Goal: Task Accomplishment & Management: Complete application form

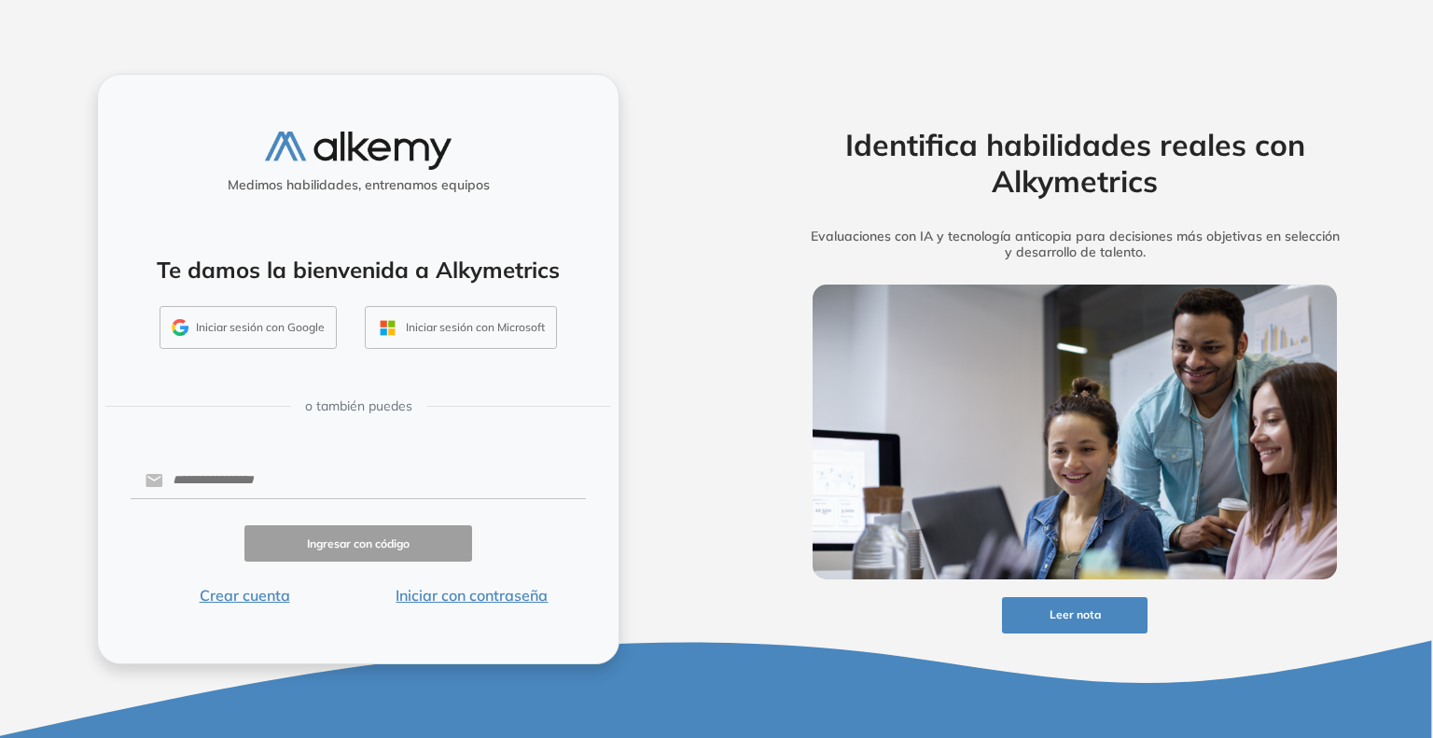
click at [275, 342] on button "Iniciar sesión con Google" at bounding box center [248, 327] width 177 height 43
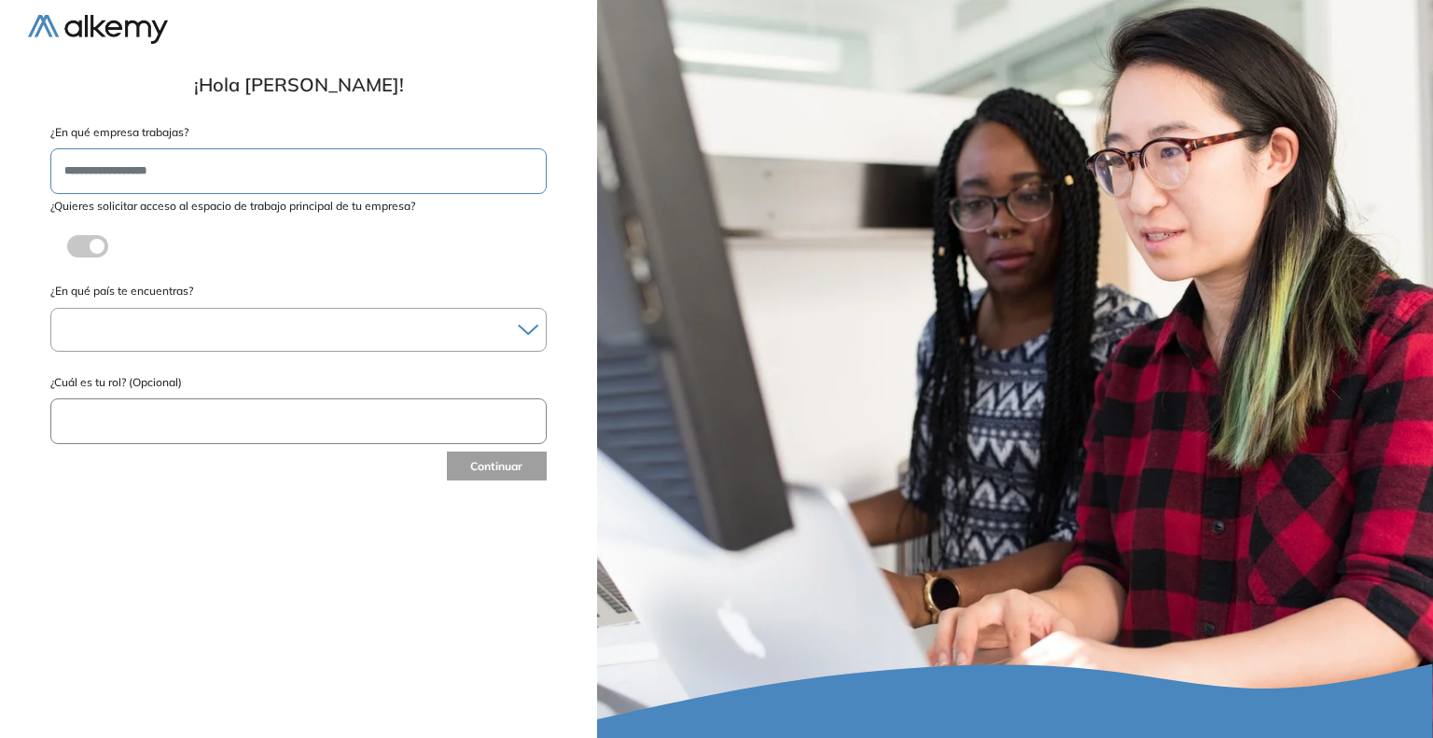
click at [236, 182] on input "text" at bounding box center [298, 171] width 496 height 46
click at [344, 314] on div "Albania Andorra Antigua y Barbuda Argentina Aruba Australia Austria Bahamas Bar…" at bounding box center [298, 330] width 496 height 44
click at [529, 325] on icon at bounding box center [528, 330] width 21 height 12
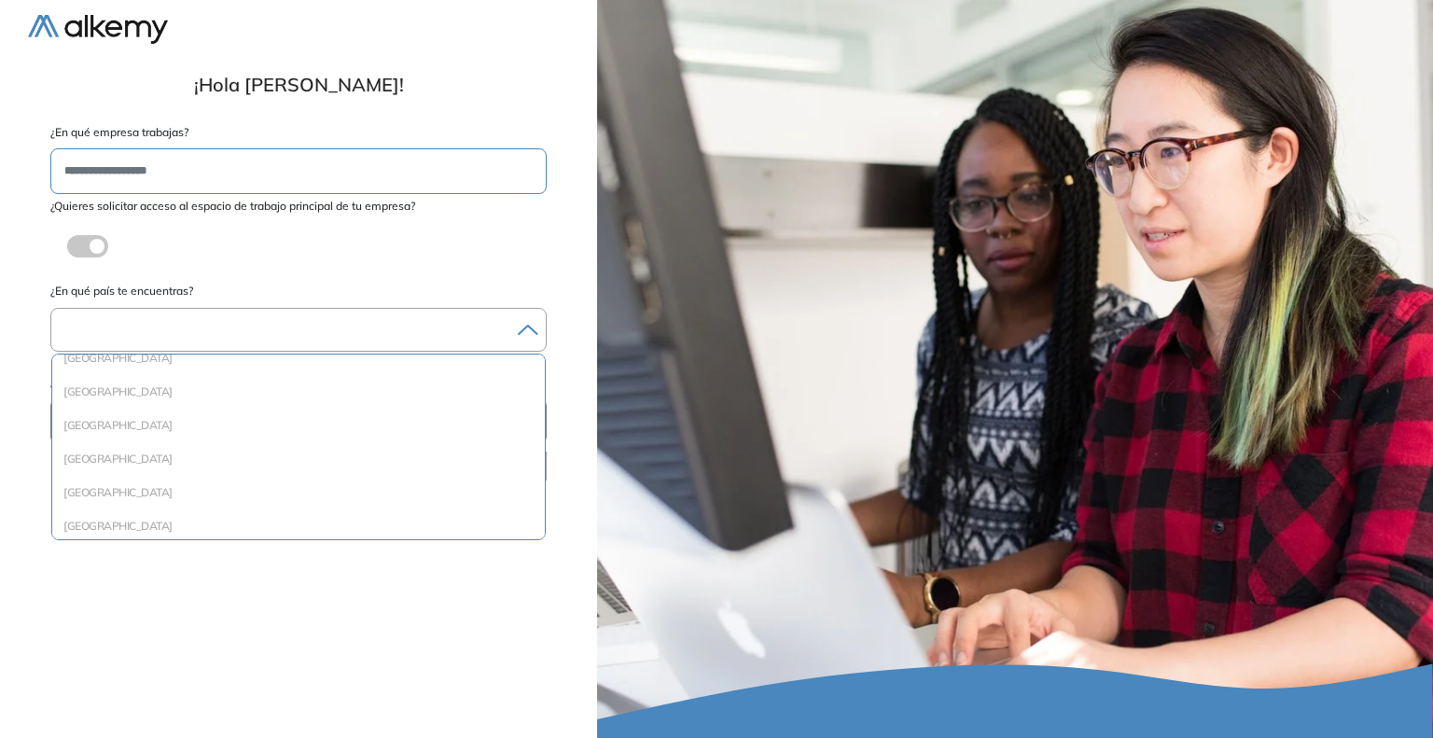
scroll to position [556, 0]
click at [85, 429] on li "Colombia" at bounding box center [299, 427] width 478 height 19
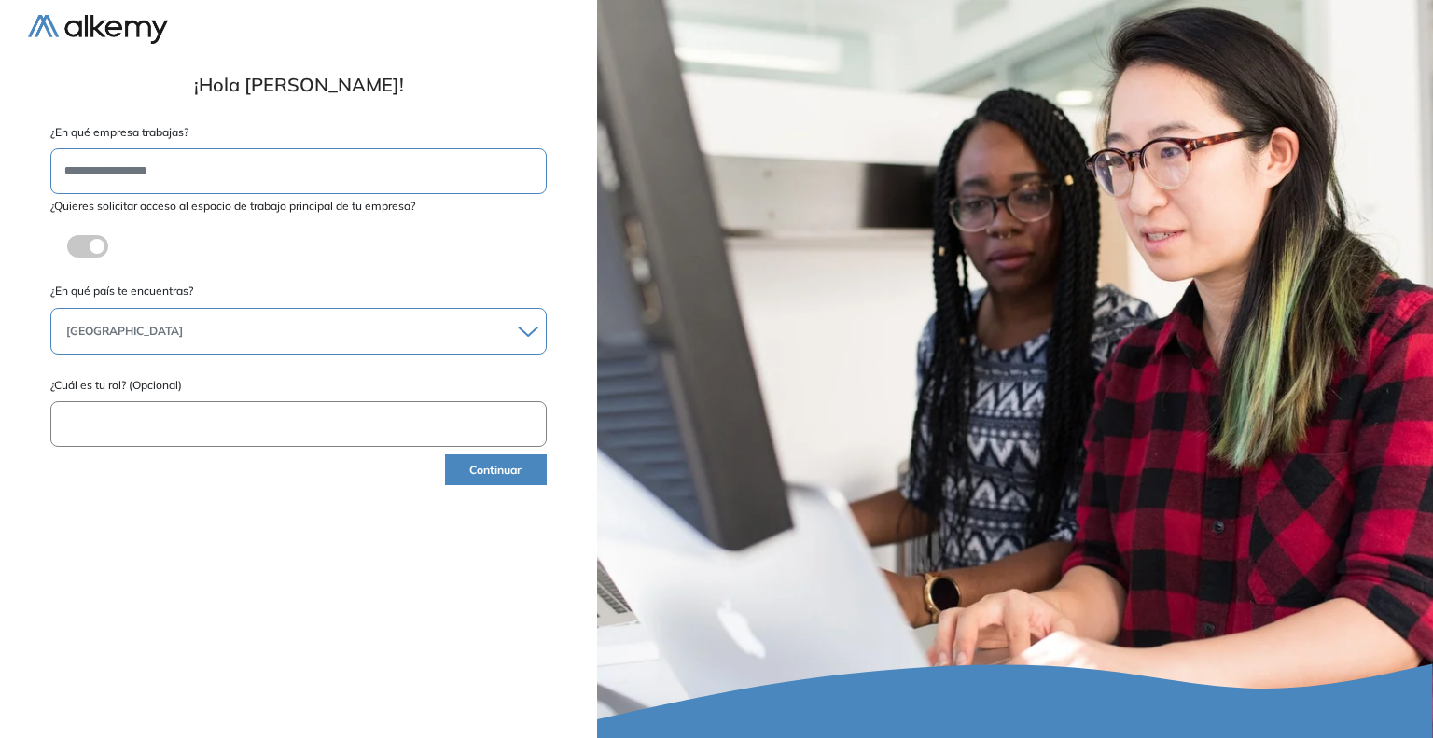
click at [85, 429] on input "text" at bounding box center [298, 424] width 496 height 46
type input "*"
type input "**********"
click at [528, 468] on button "Continuar" at bounding box center [496, 469] width 102 height 31
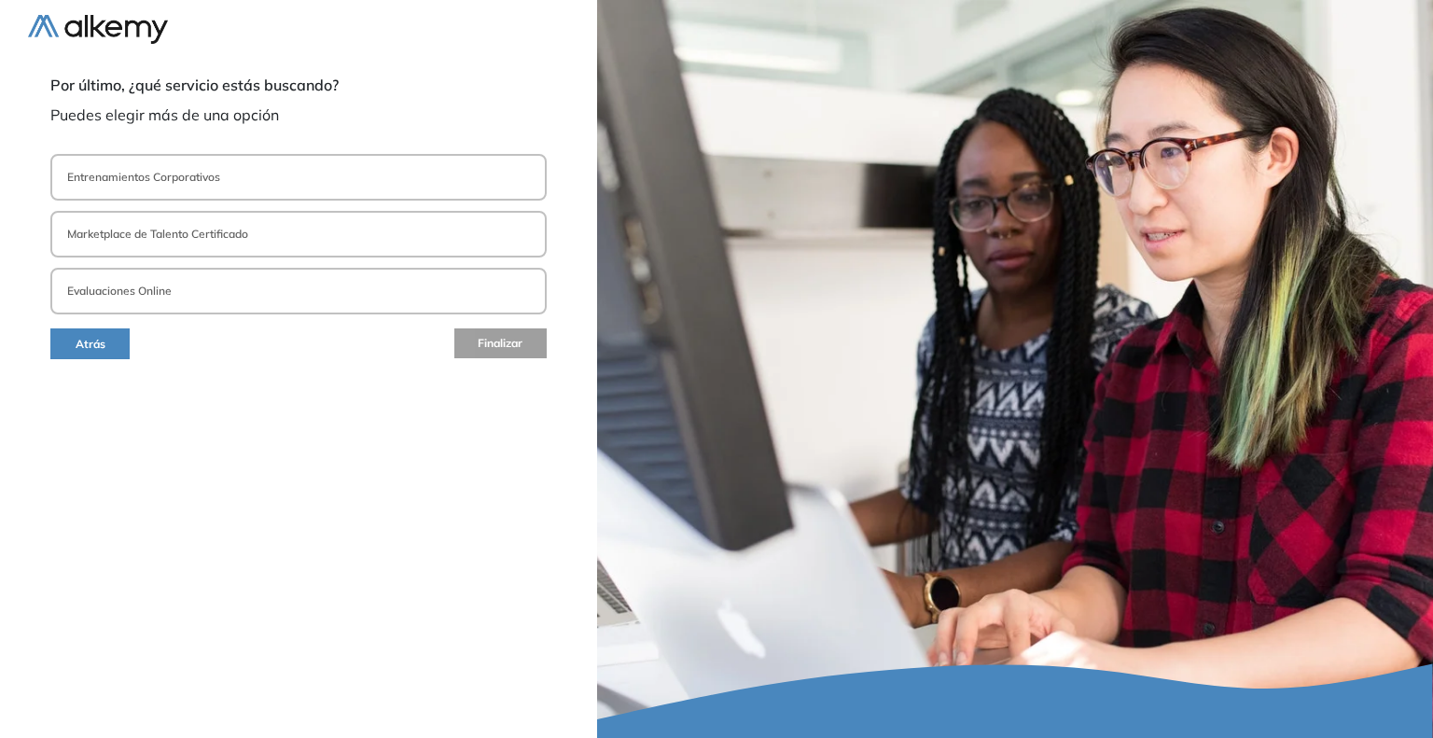
click at [201, 176] on p "Entrenamientos Corporativos" at bounding box center [143, 177] width 153 height 17
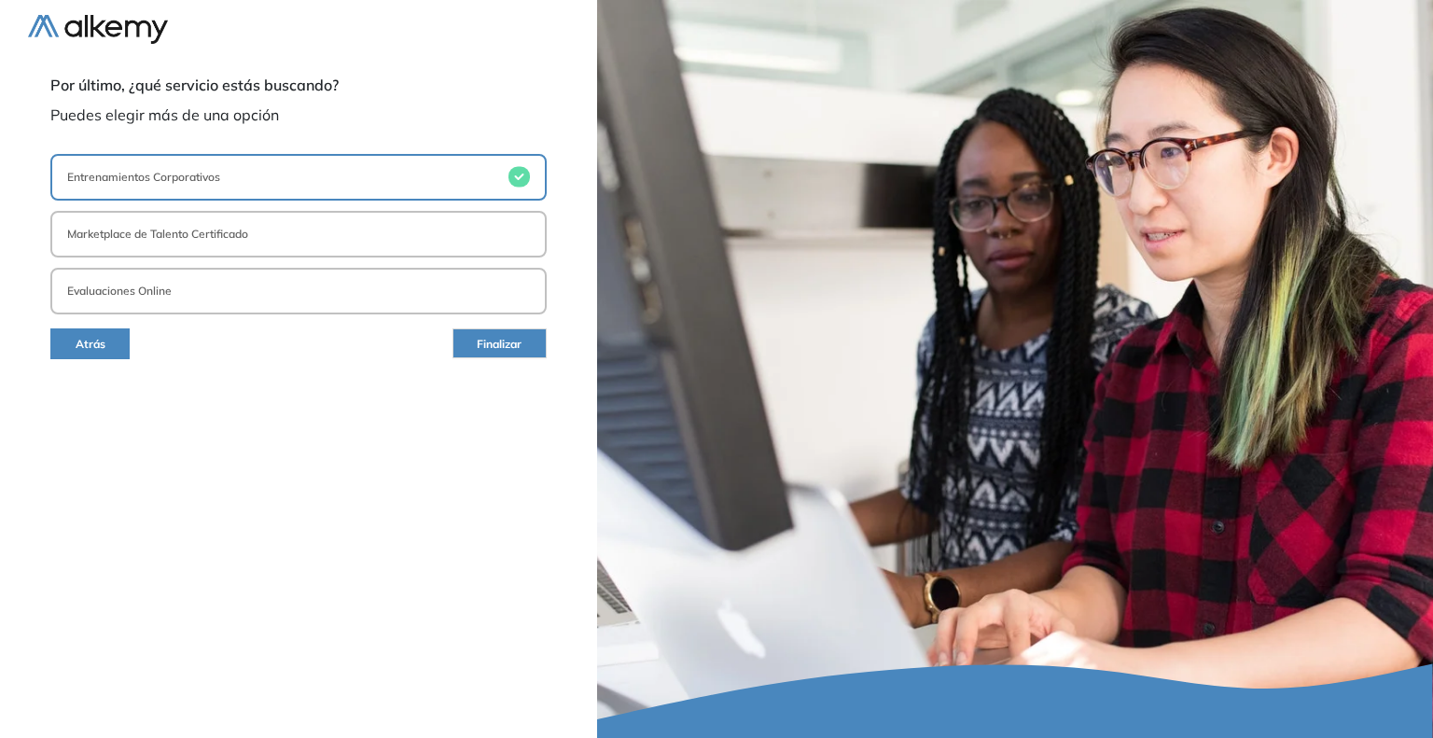
click at [482, 348] on span "Finalizar" at bounding box center [499, 345] width 45 height 18
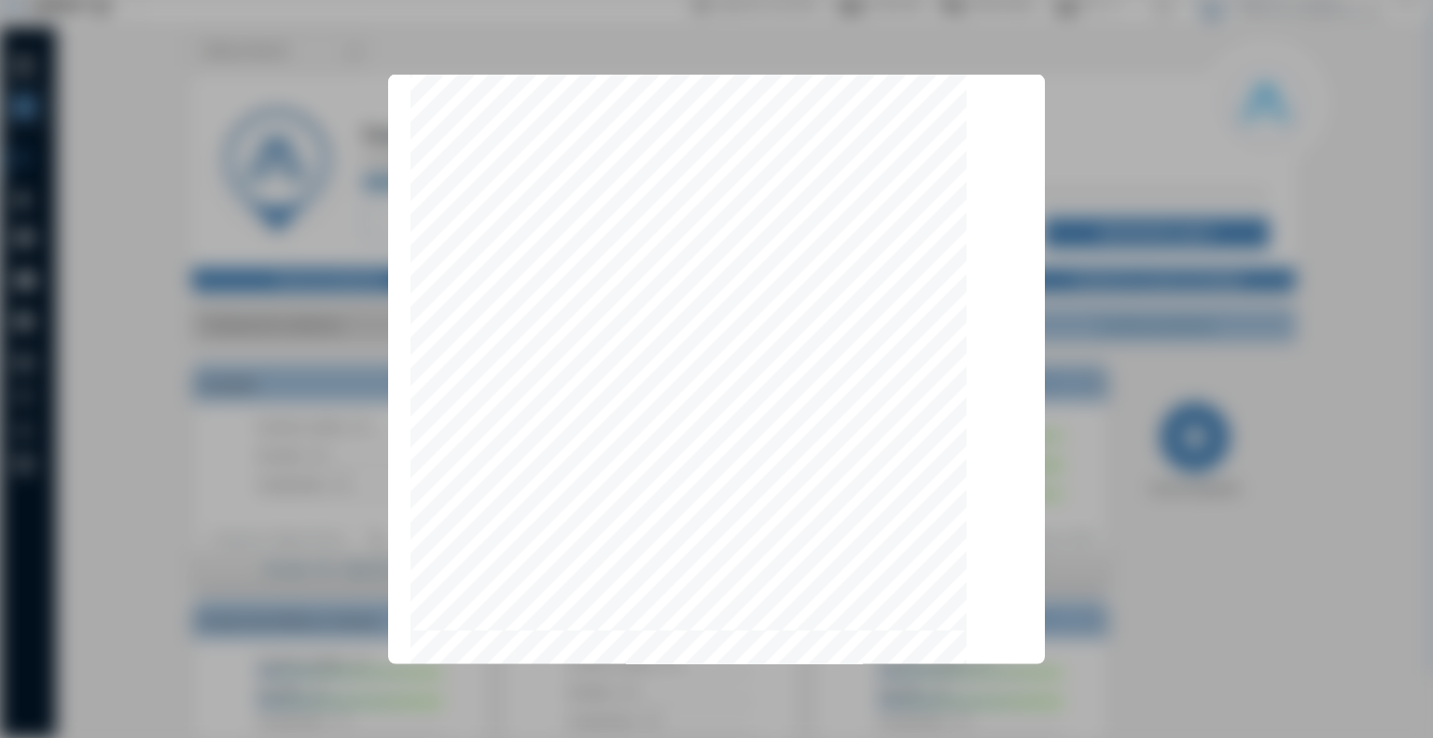
scroll to position [5838, 0]
click at [968, 630] on button "Aceptar" at bounding box center [980, 616] width 86 height 36
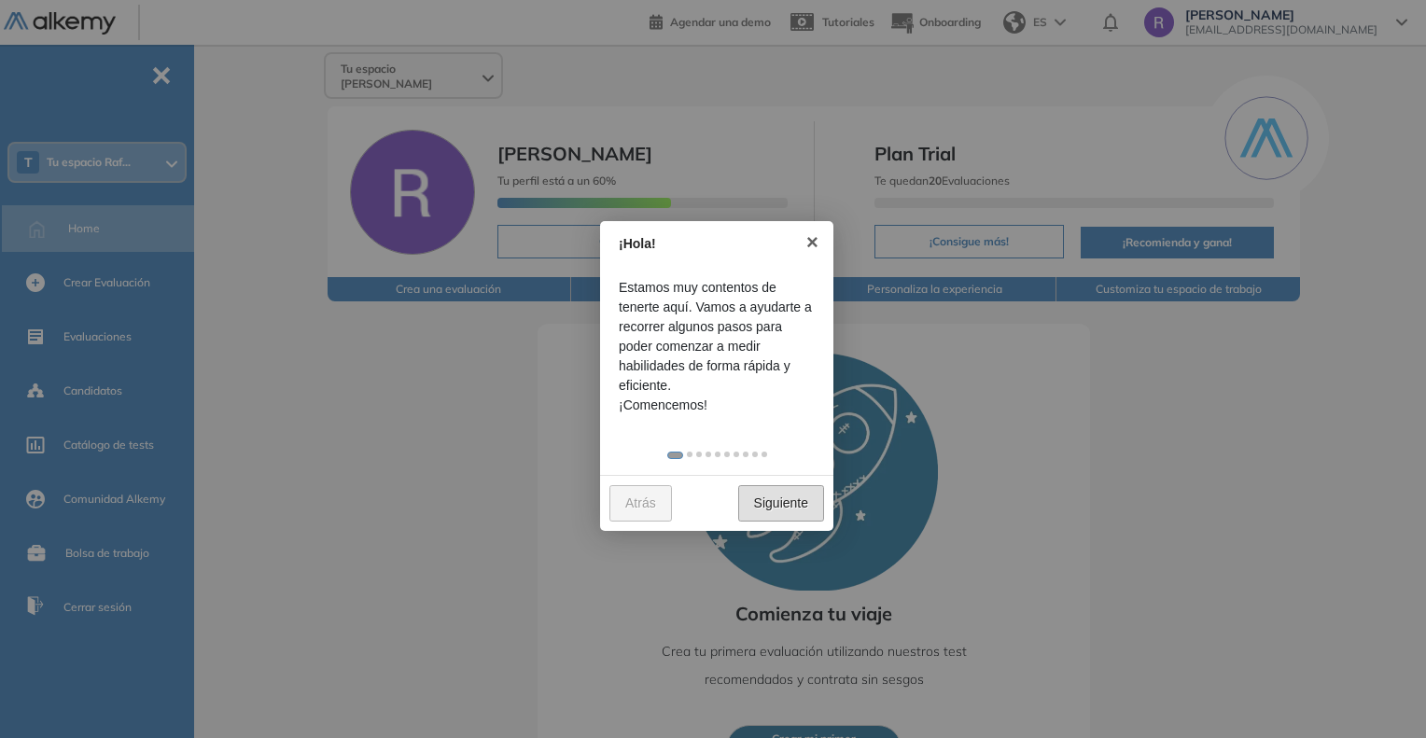
click at [793, 512] on link "Siguiente" at bounding box center [781, 503] width 86 height 36
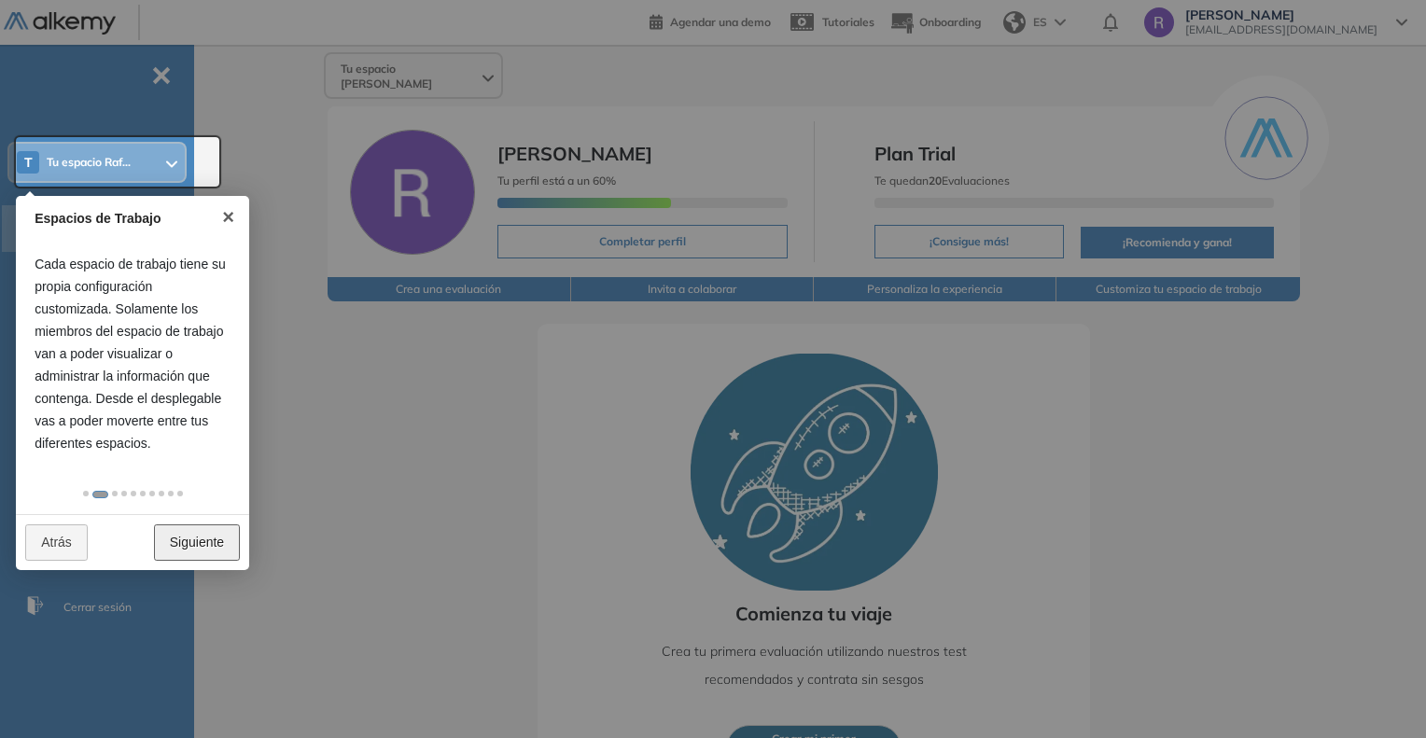
click at [217, 540] on link "Siguiente" at bounding box center [197, 542] width 86 height 36
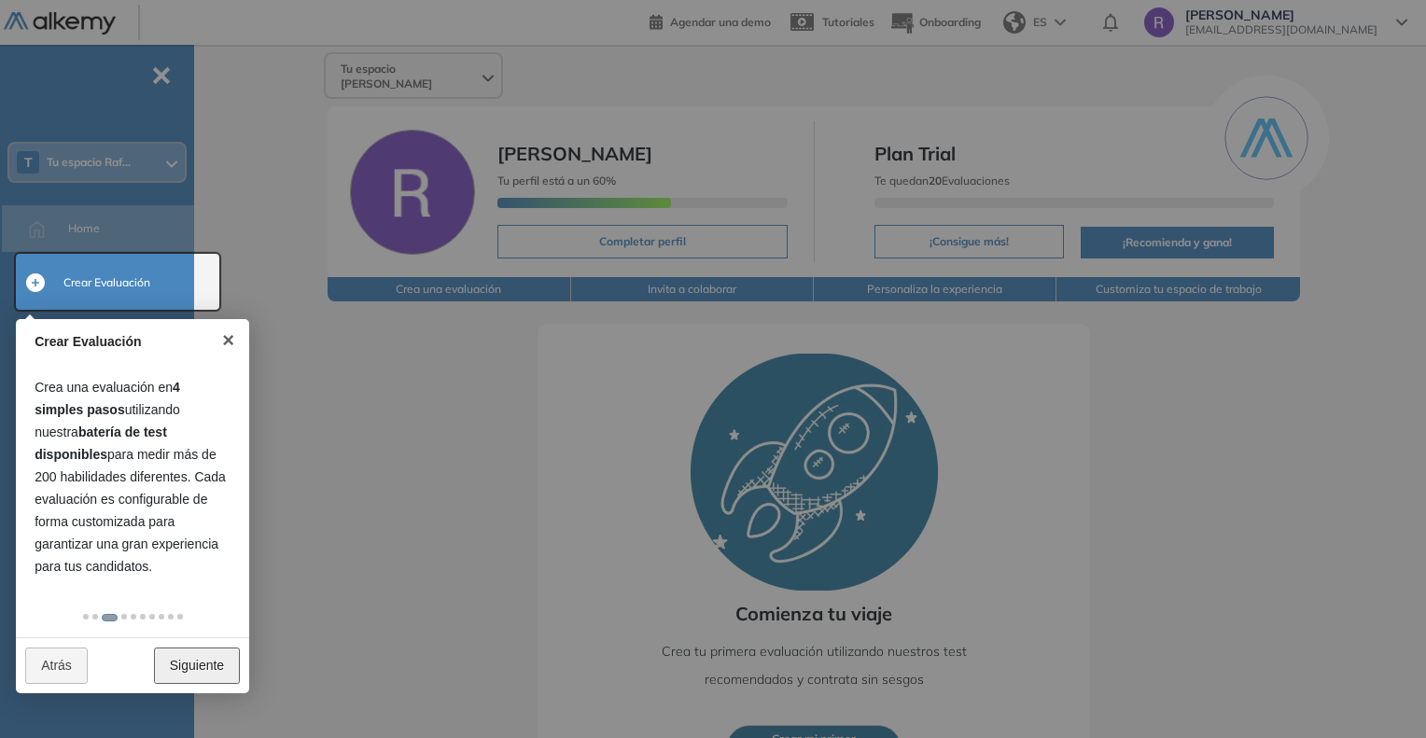
click at [195, 650] on link "Siguiente" at bounding box center [197, 666] width 86 height 36
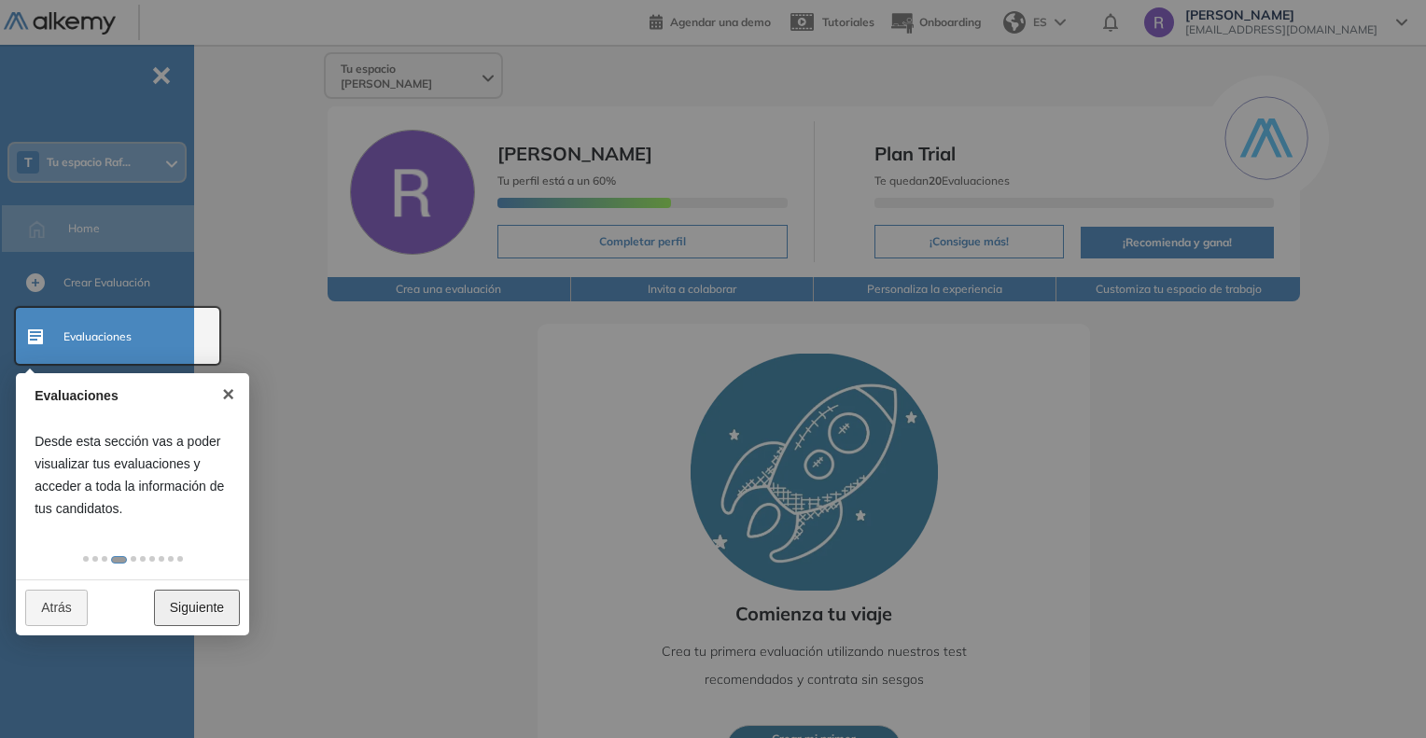
click at [215, 606] on link "Siguiente" at bounding box center [197, 608] width 86 height 36
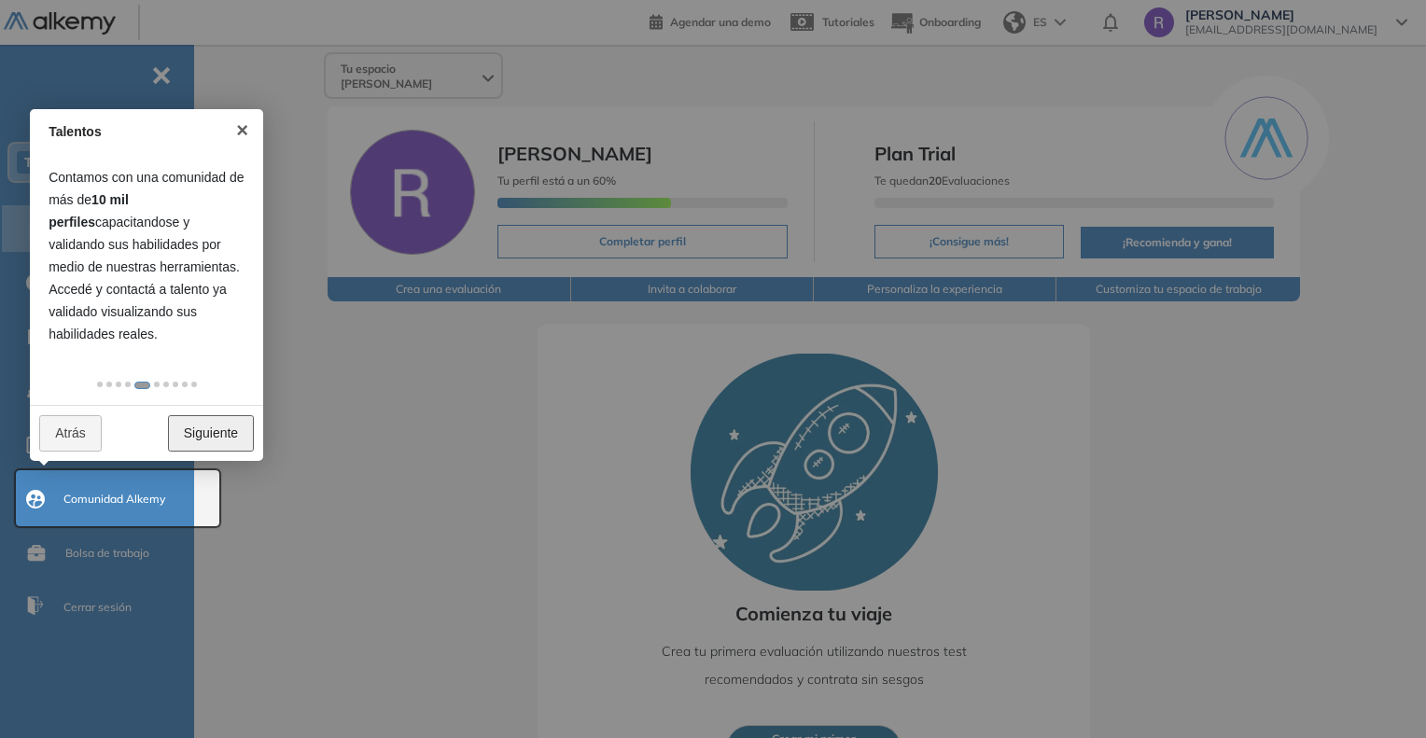
click at [224, 446] on link "Siguiente" at bounding box center [211, 433] width 86 height 36
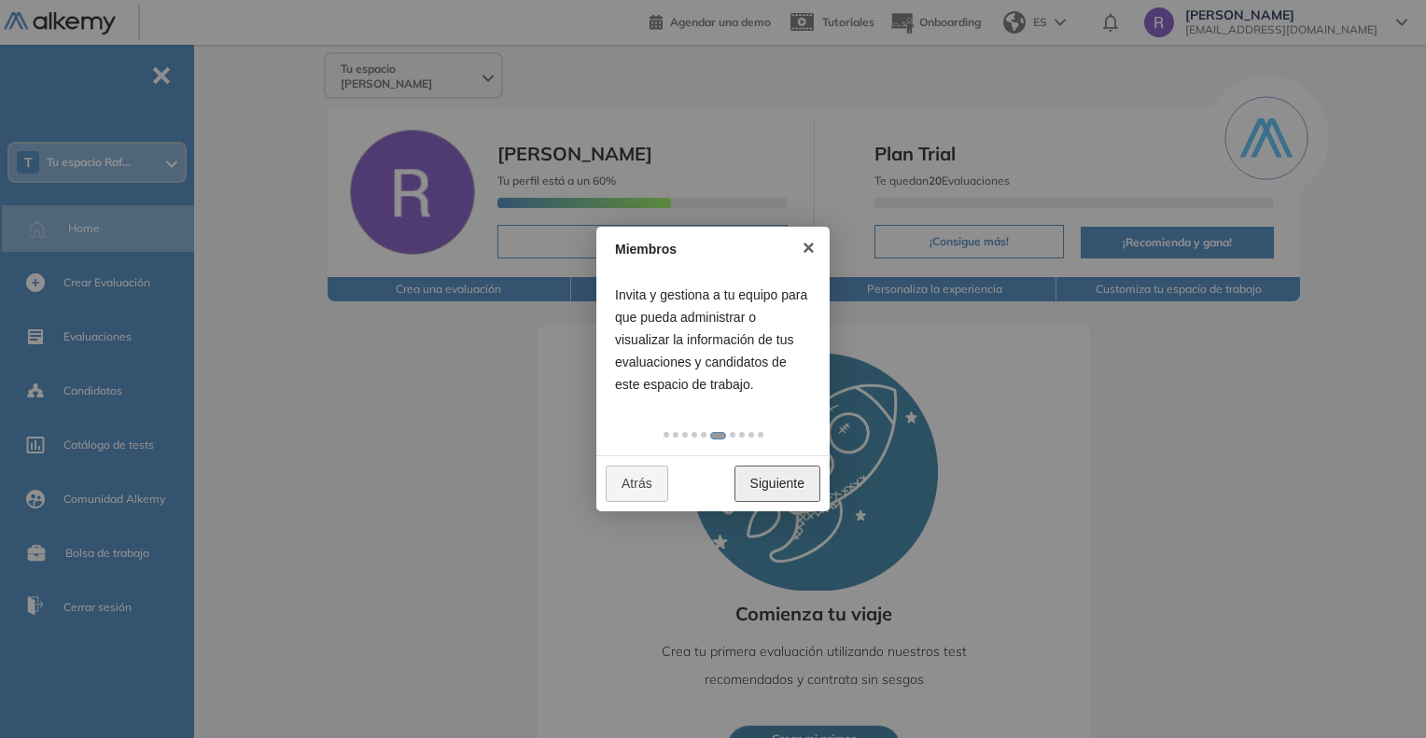
click at [780, 475] on link "Siguiente" at bounding box center [777, 484] width 86 height 36
click at [784, 478] on link "Siguiente" at bounding box center [777, 484] width 86 height 36
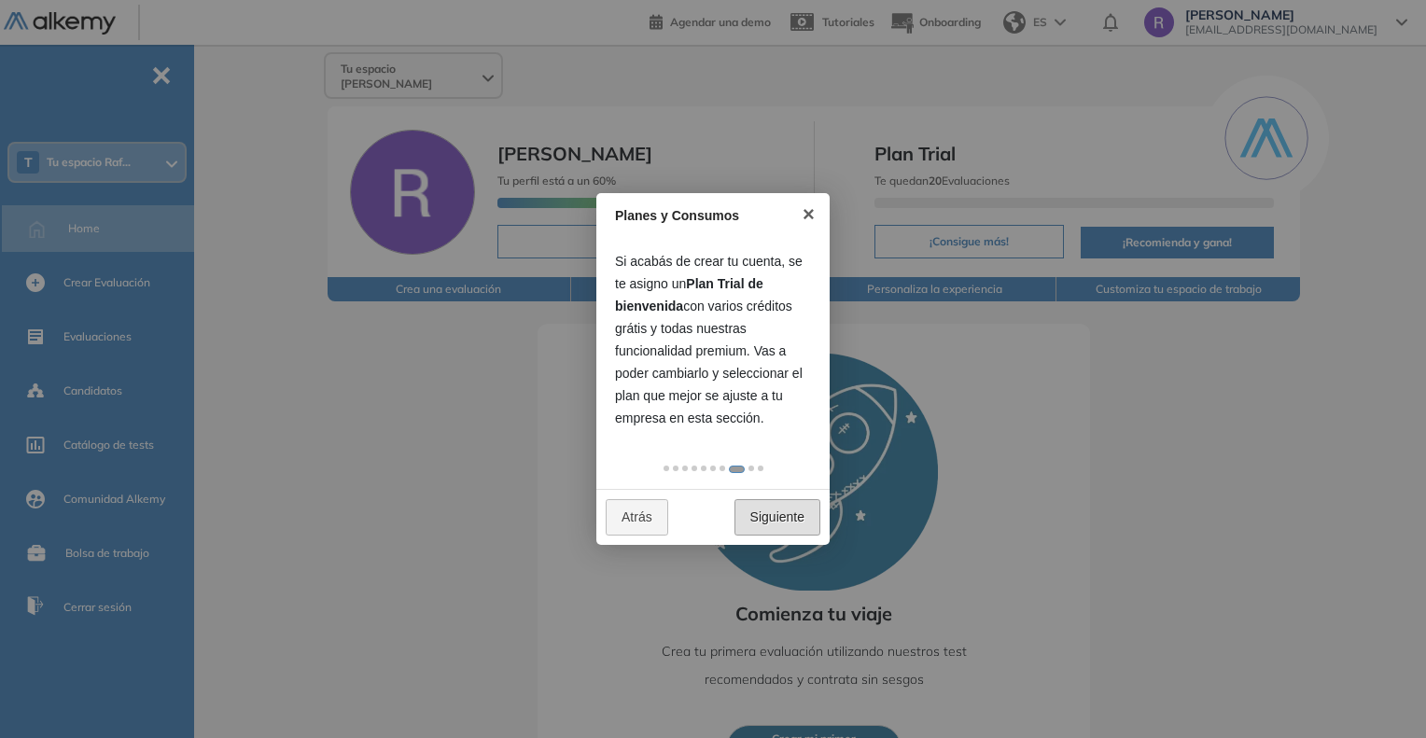
click at [784, 478] on div at bounding box center [712, 468] width 233 height 41
click at [777, 509] on link "Siguiente" at bounding box center [777, 517] width 86 height 36
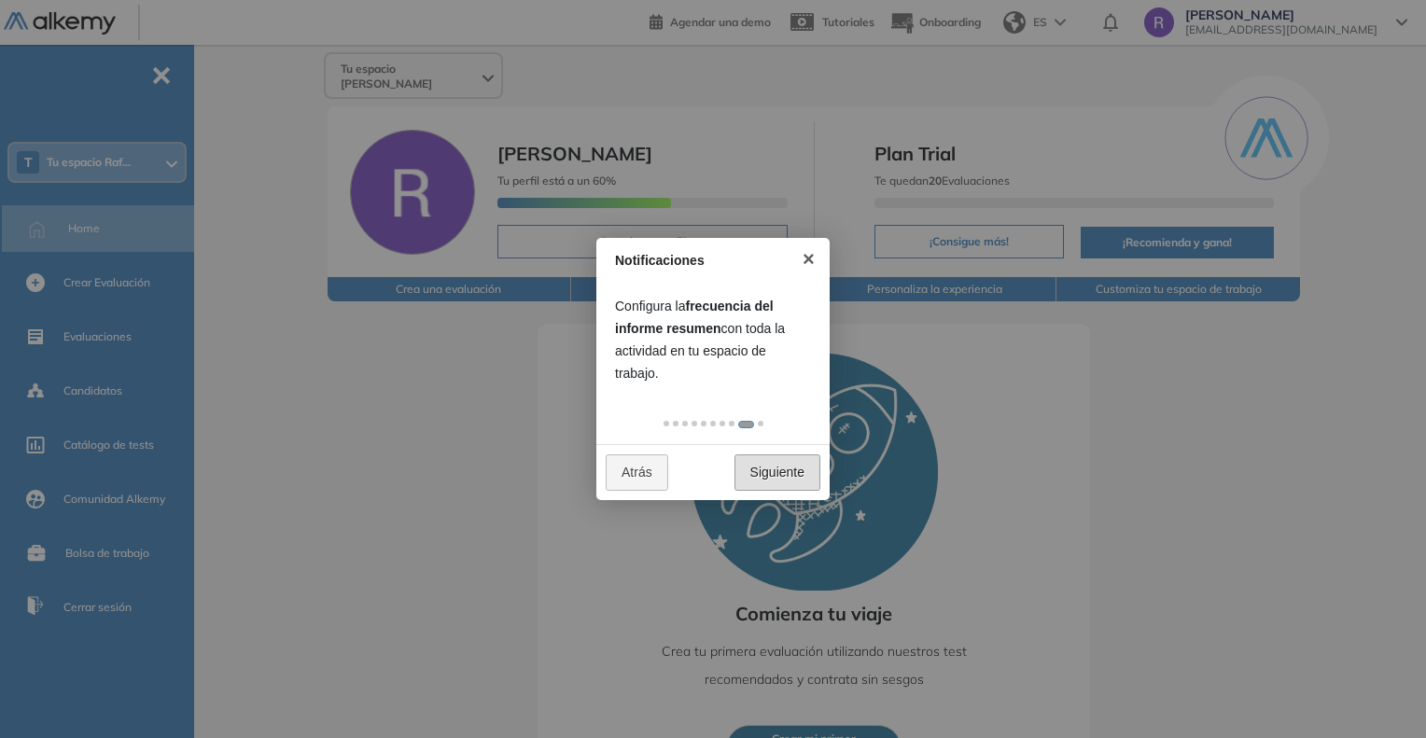
click at [777, 509] on div at bounding box center [713, 369] width 1426 height 738
click at [775, 471] on link "Siguiente" at bounding box center [777, 472] width 86 height 36
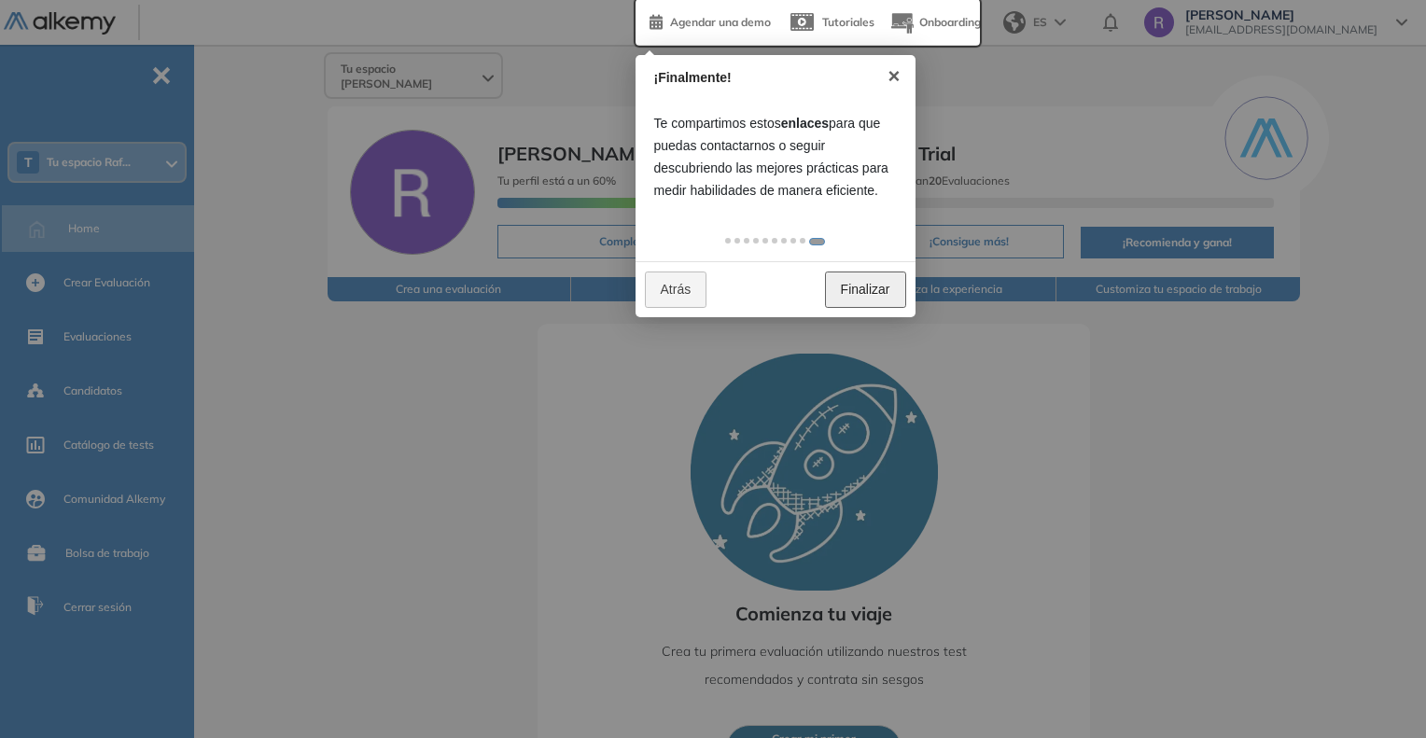
click at [857, 278] on link "Finalizar" at bounding box center [865, 290] width 81 height 36
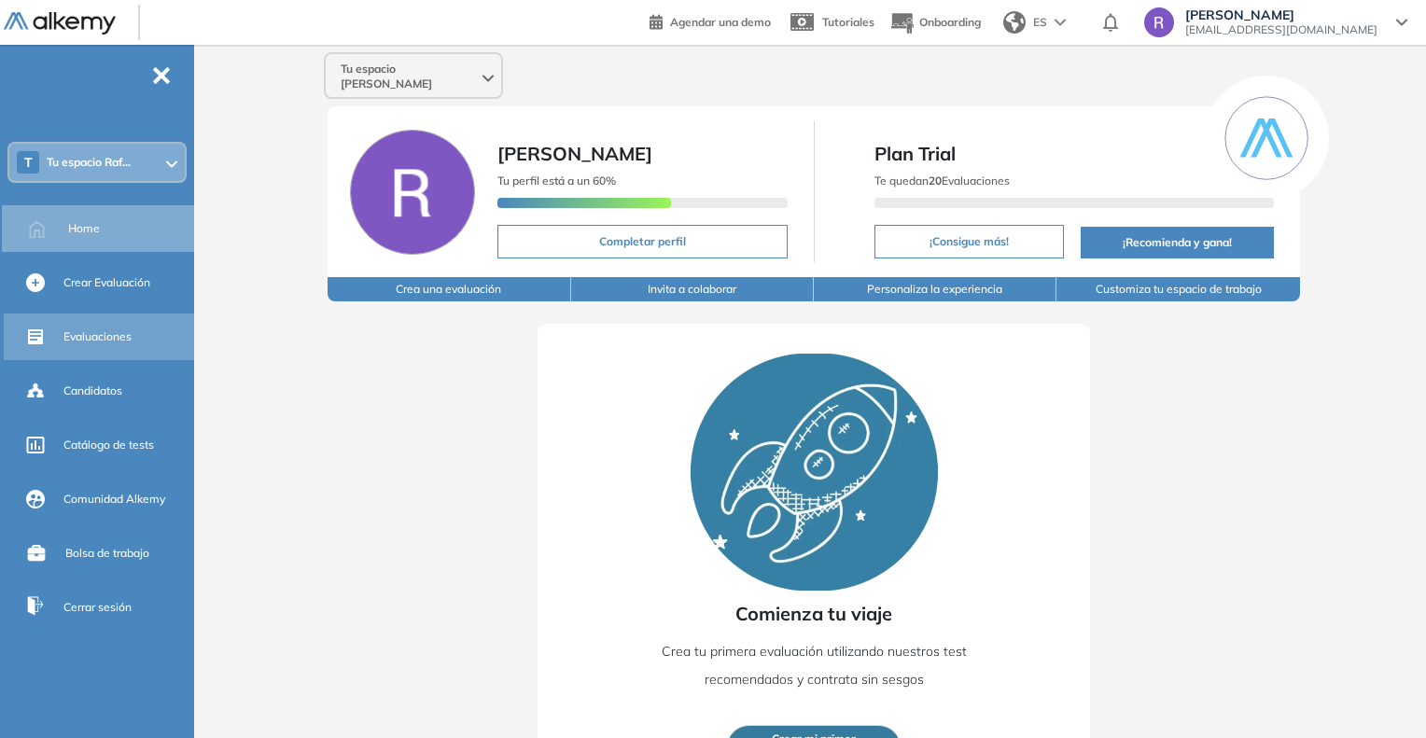
click at [81, 330] on span "Evaluaciones" at bounding box center [97, 336] width 68 height 17
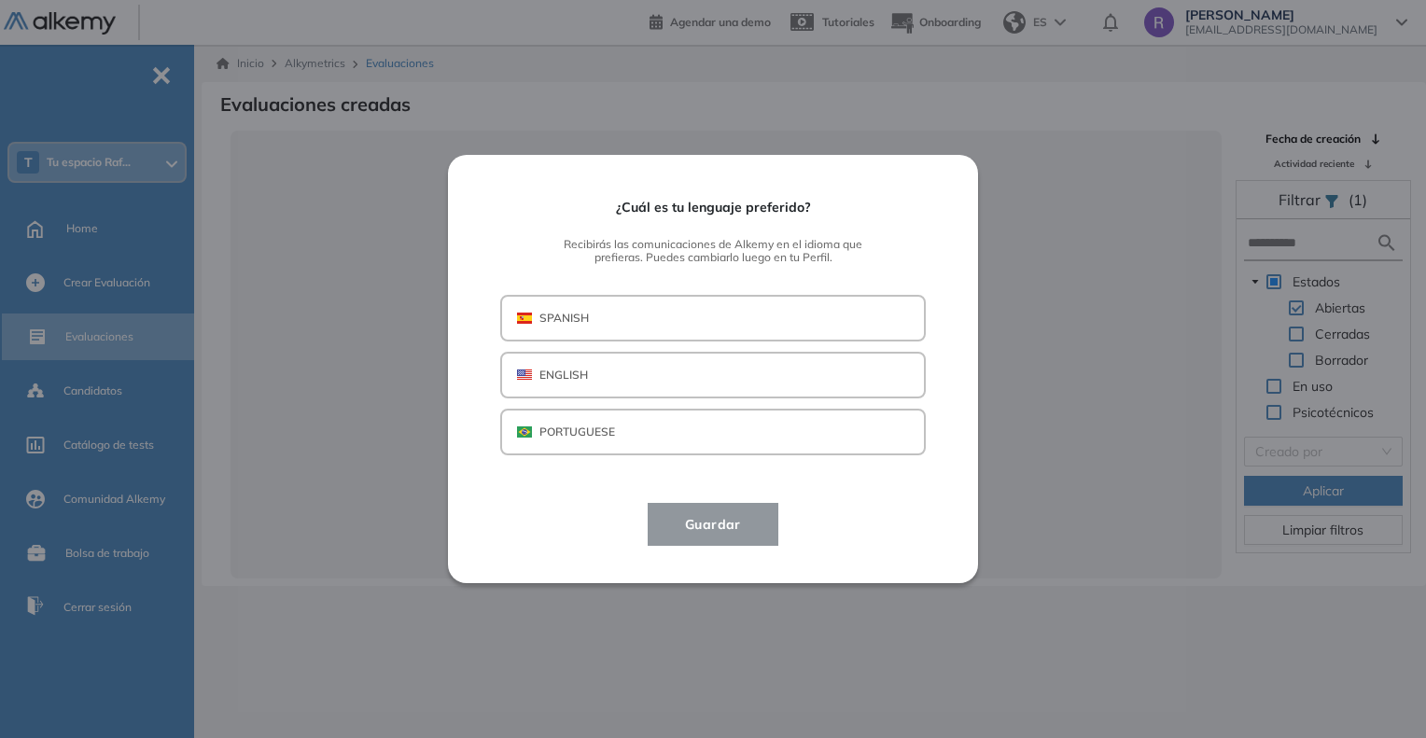
click at [598, 327] on button "SPANISH" at bounding box center [713, 318] width 426 height 47
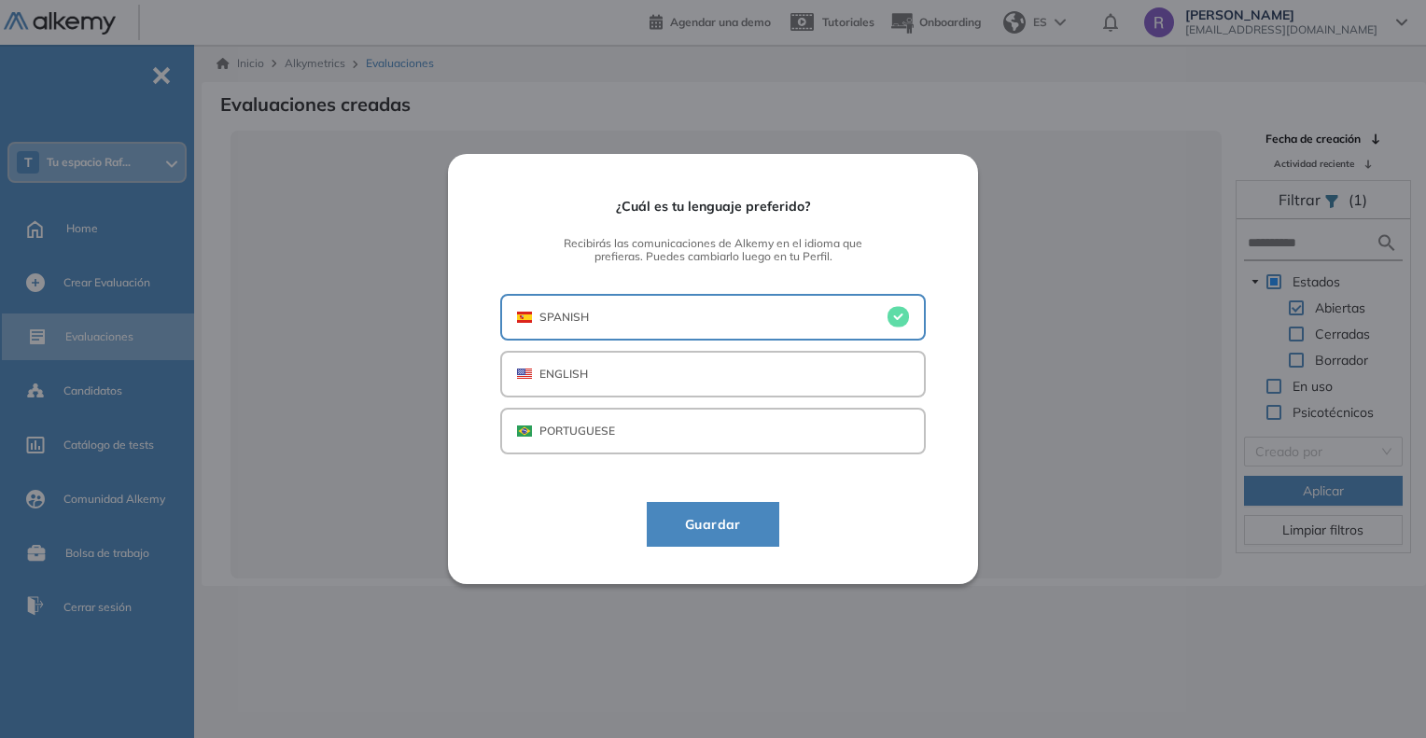
click at [691, 520] on span "Guardar" at bounding box center [713, 524] width 86 height 22
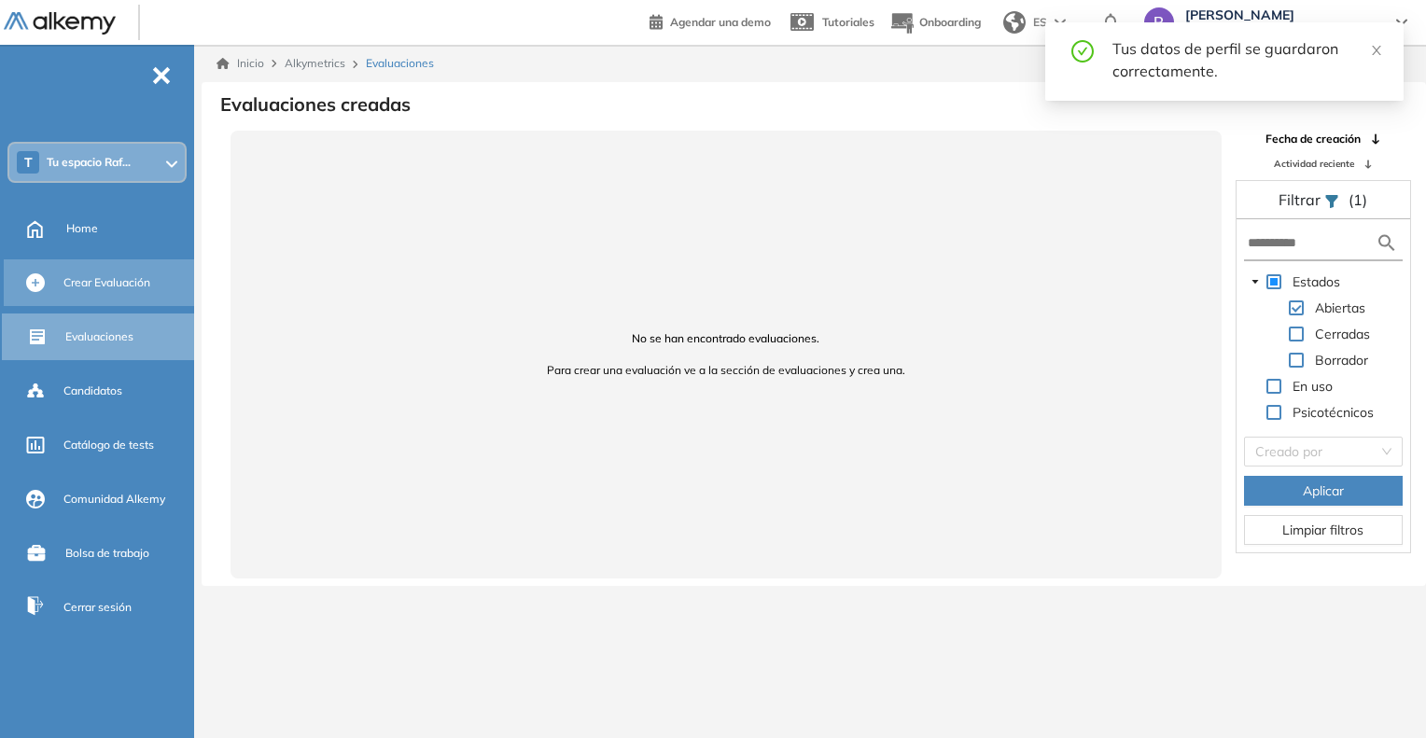
click at [75, 275] on span "Crear Evaluación" at bounding box center [106, 282] width 87 height 17
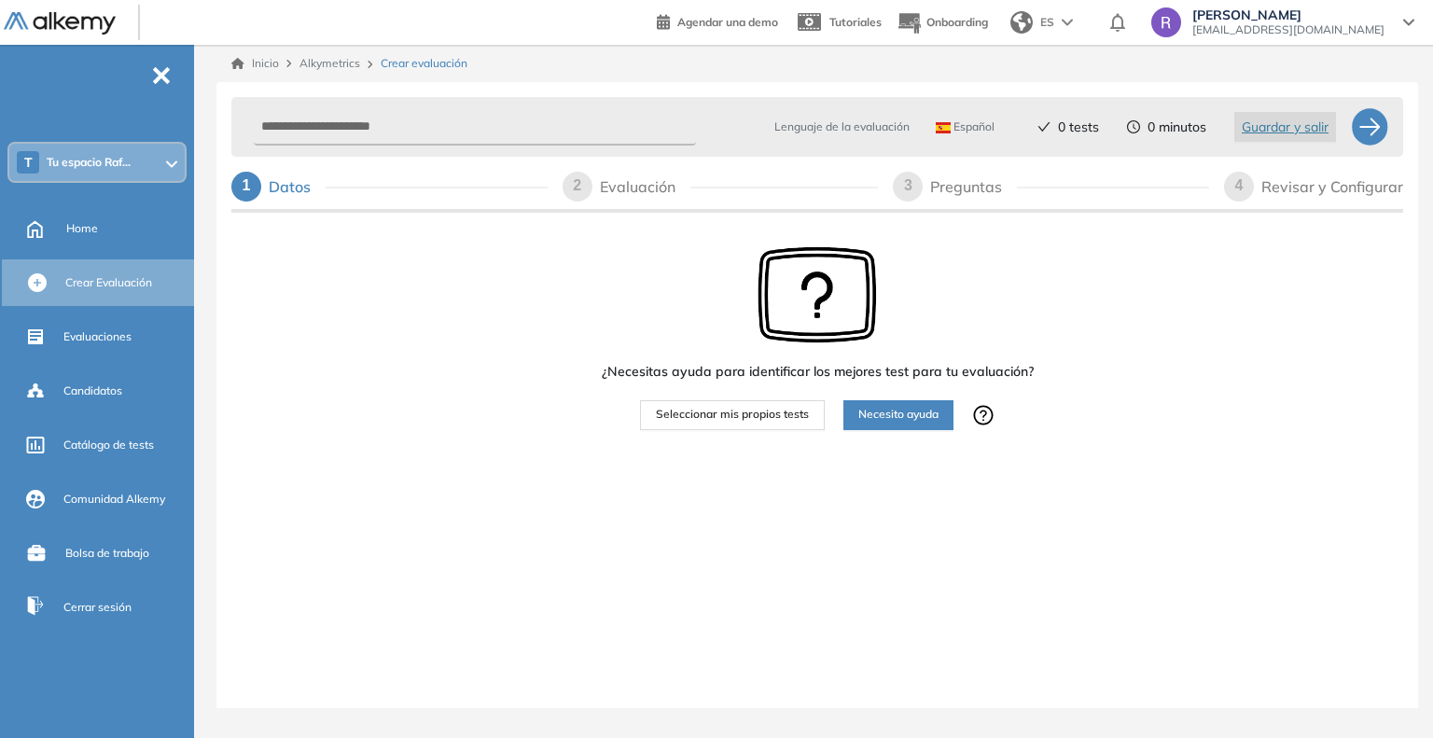
click at [739, 422] on span "Seleccionar mis propios tests" at bounding box center [732, 415] width 153 height 18
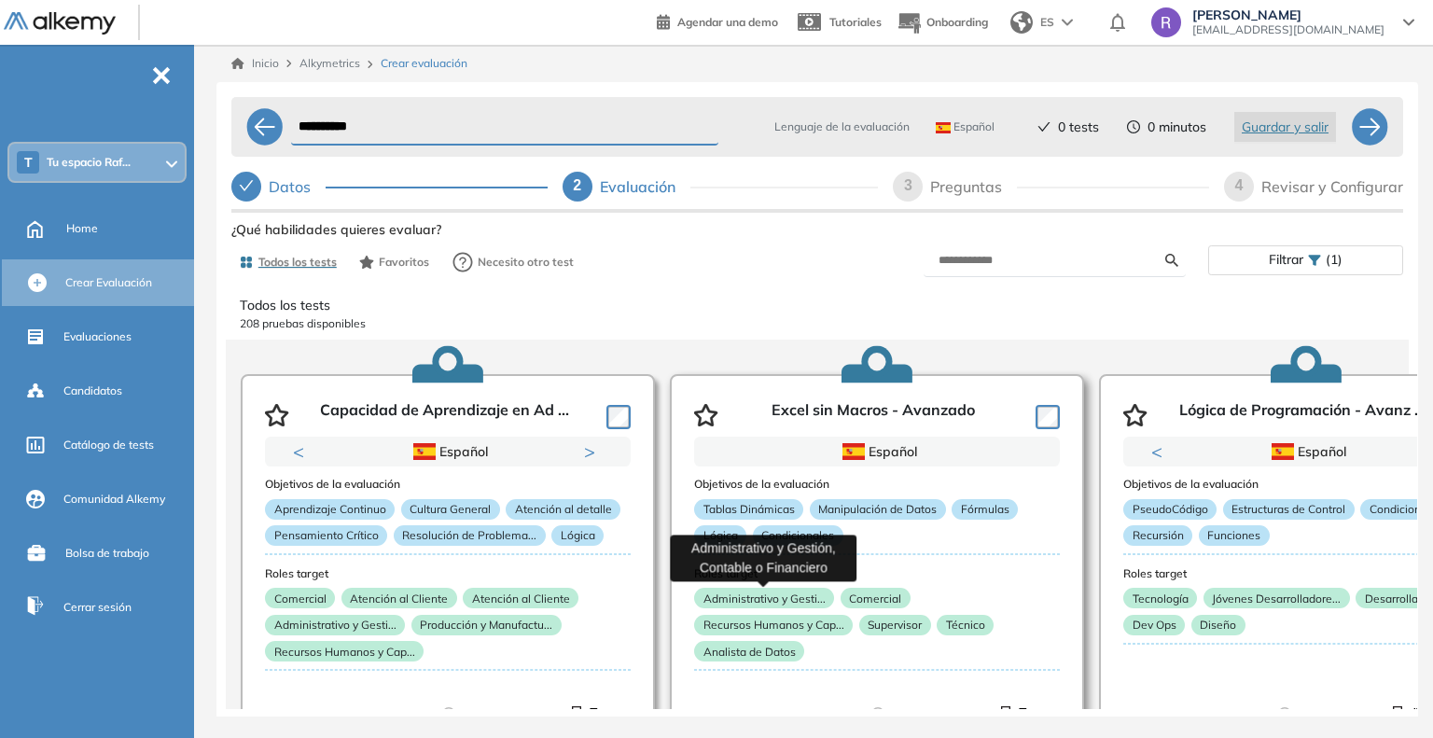
scroll to position [0, 103]
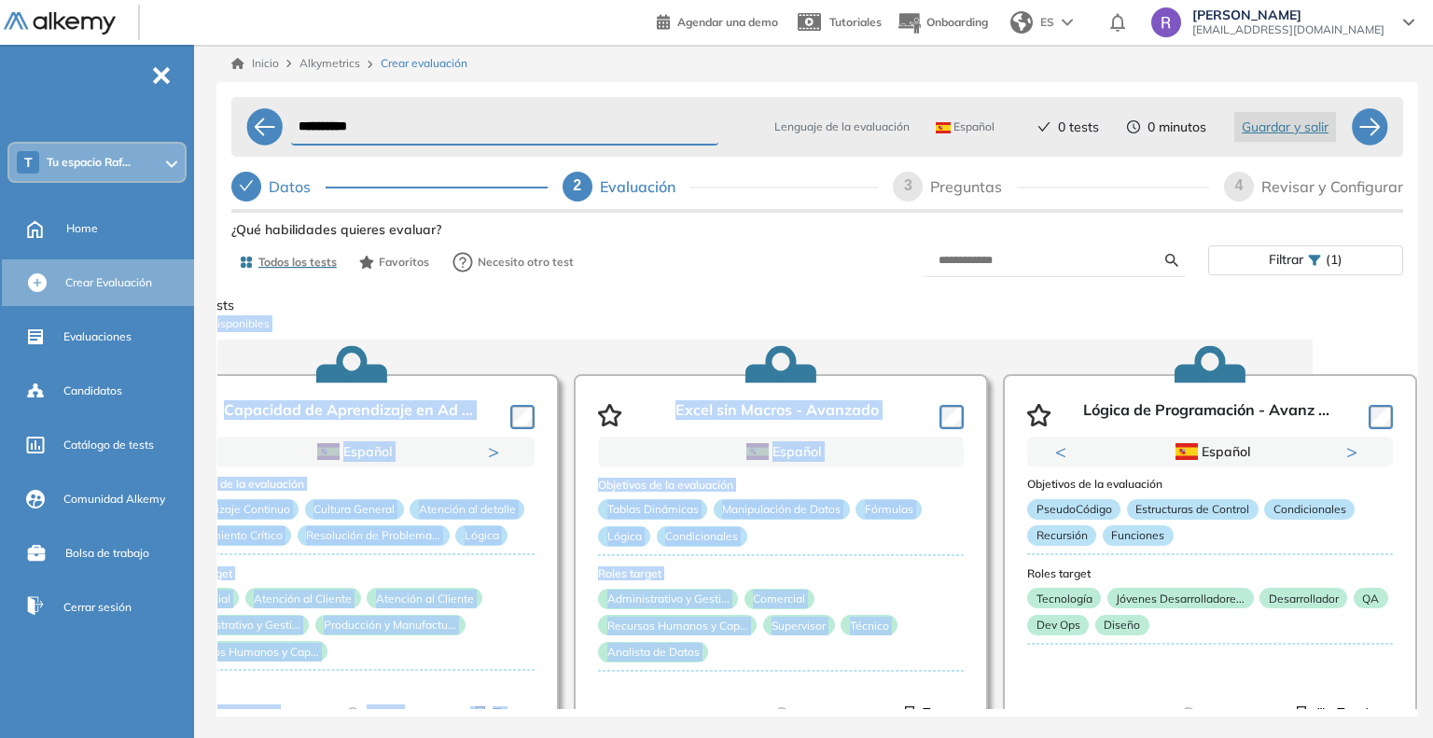
drag, startPoint x: 832, startPoint y: 593, endPoint x: 602, endPoint y: 299, distance: 373.6
click at [602, 299] on div "Todos los tests 208 pruebas disponibles Capacidad de Aprendizaje en Ad ... Prev…" at bounding box center [817, 495] width 1200 height 428
click at [602, 299] on p "Todos los tests" at bounding box center [721, 306] width 1155 height 20
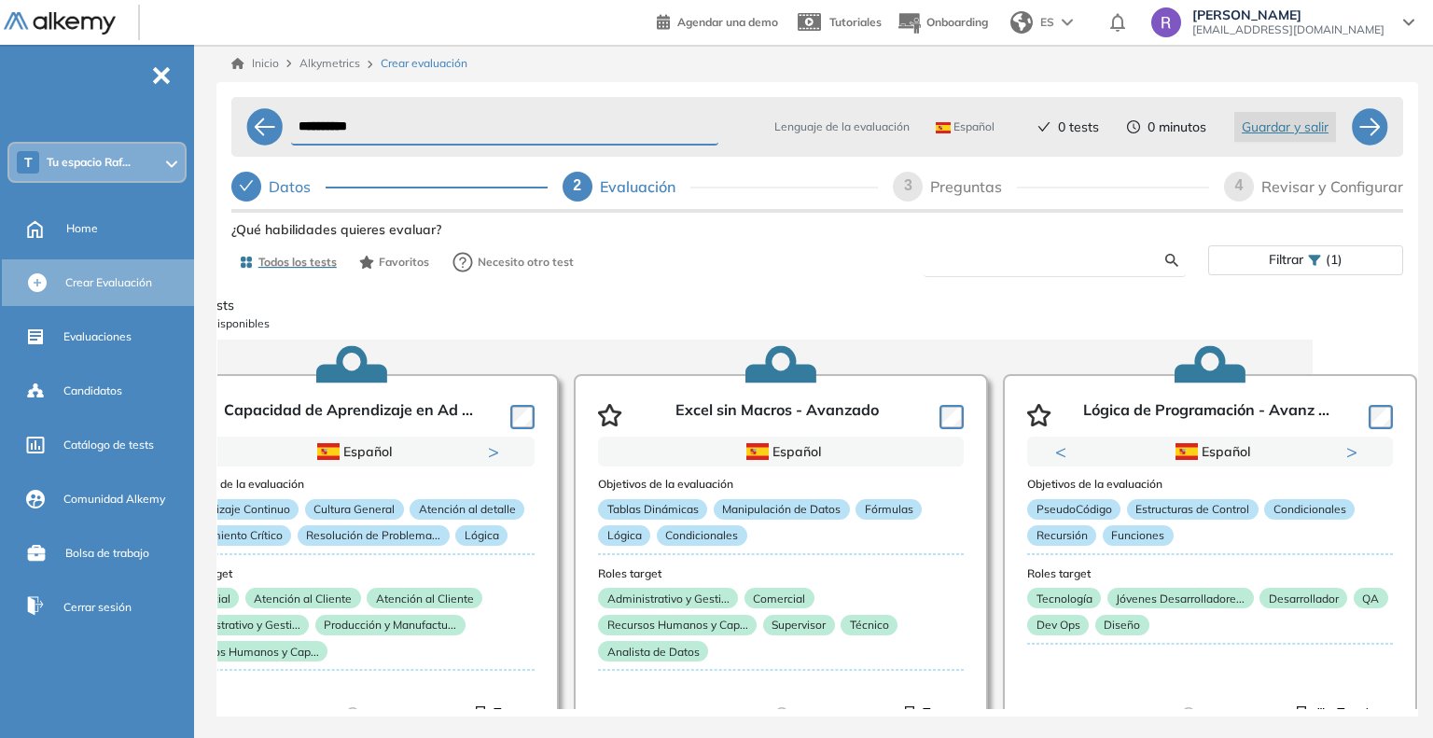
click at [996, 260] on input "text" at bounding box center [1053, 260] width 228 height 17
type input "***"
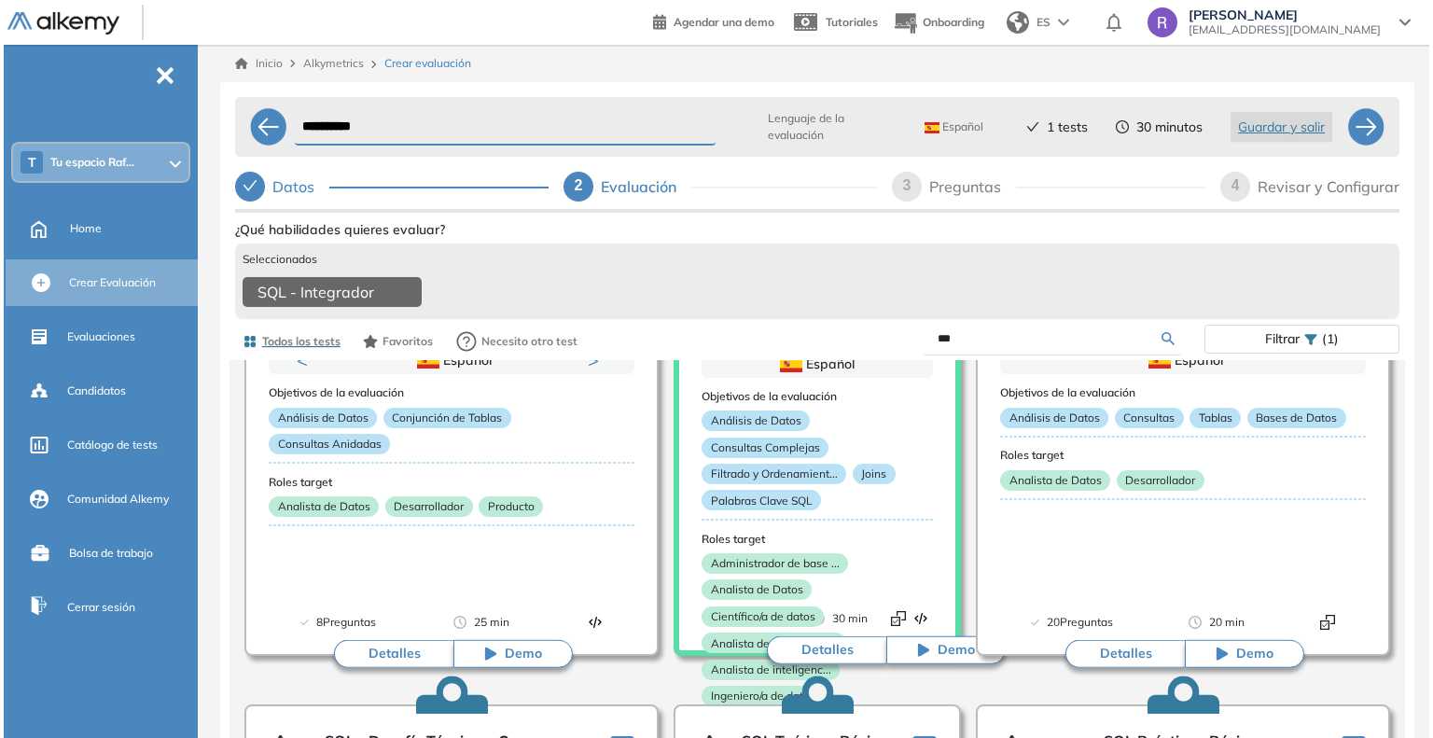
scroll to position [182, 0]
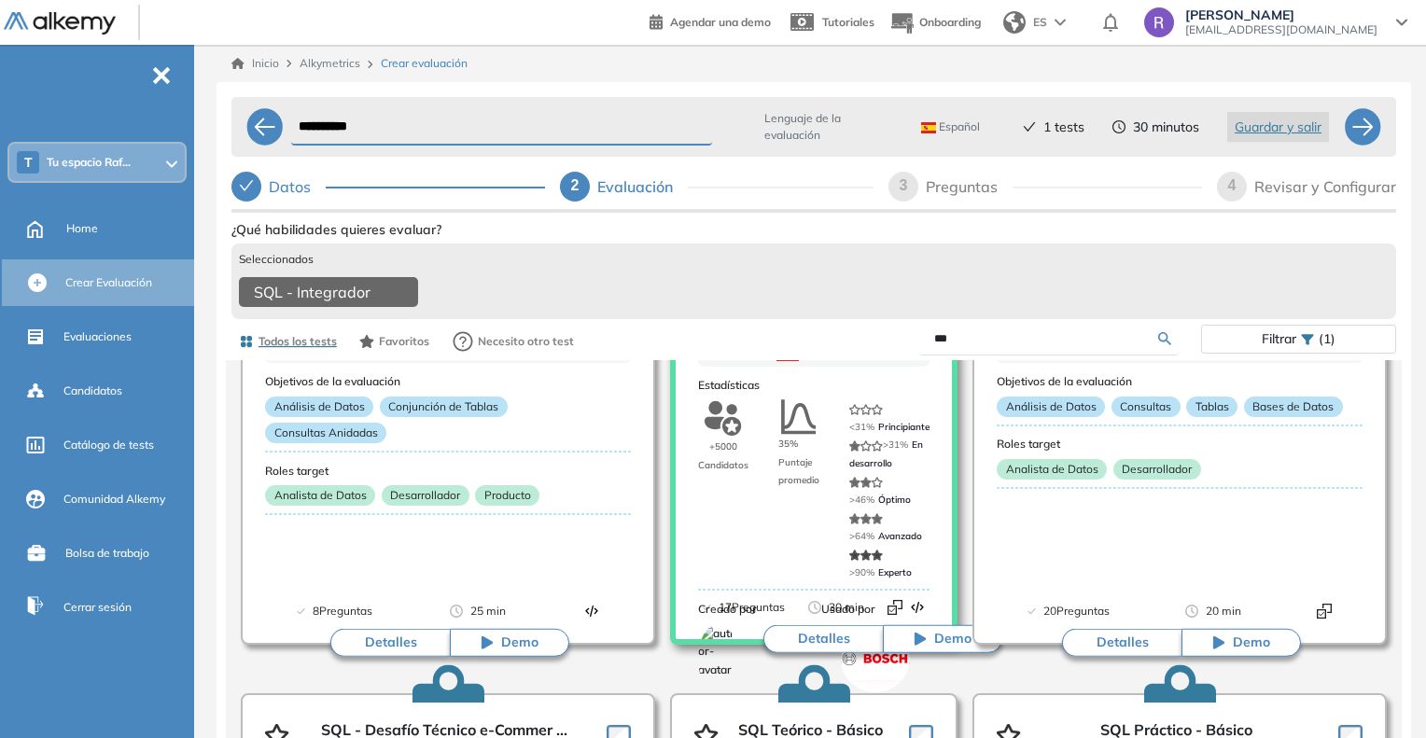
click at [912, 647] on button "Demo" at bounding box center [942, 639] width 119 height 28
click at [817, 651] on button "Detalles" at bounding box center [822, 639] width 119 height 28
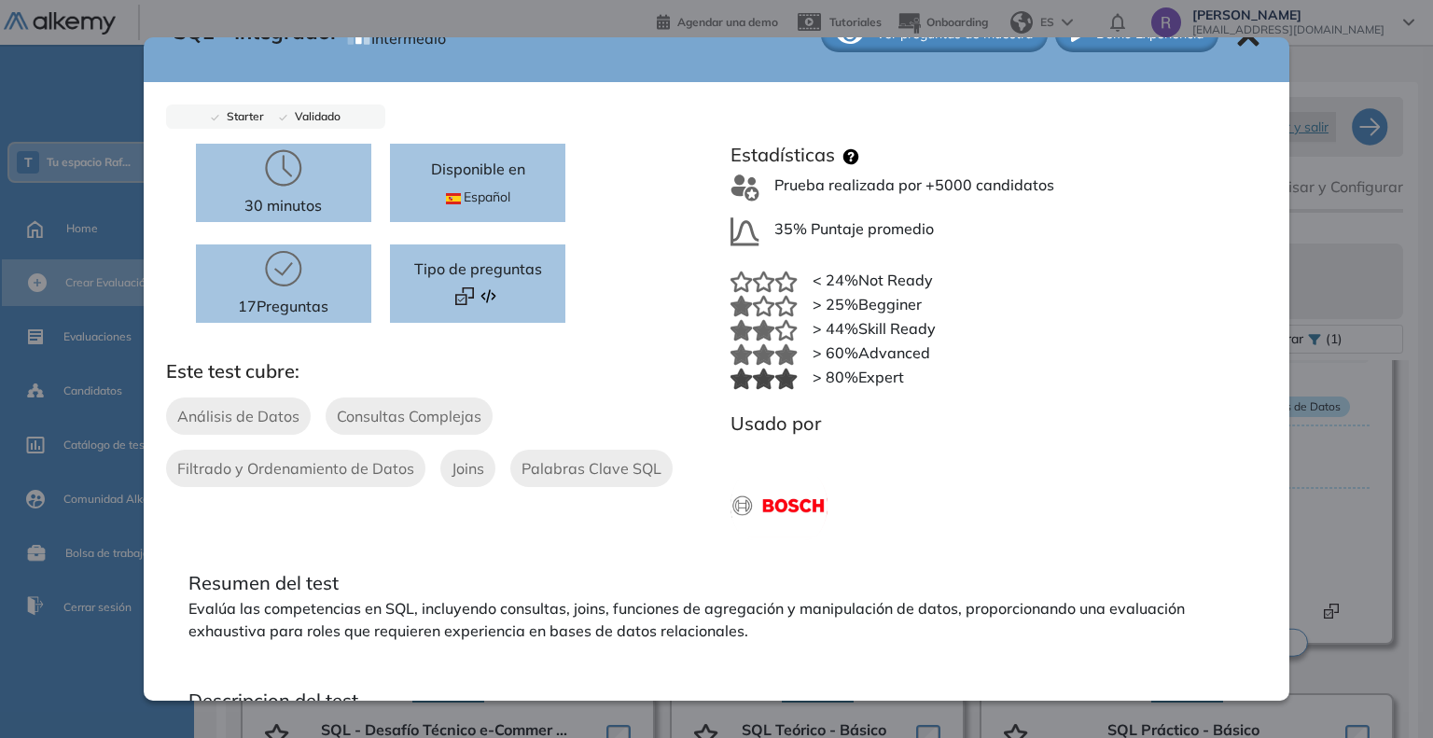
scroll to position [0, 0]
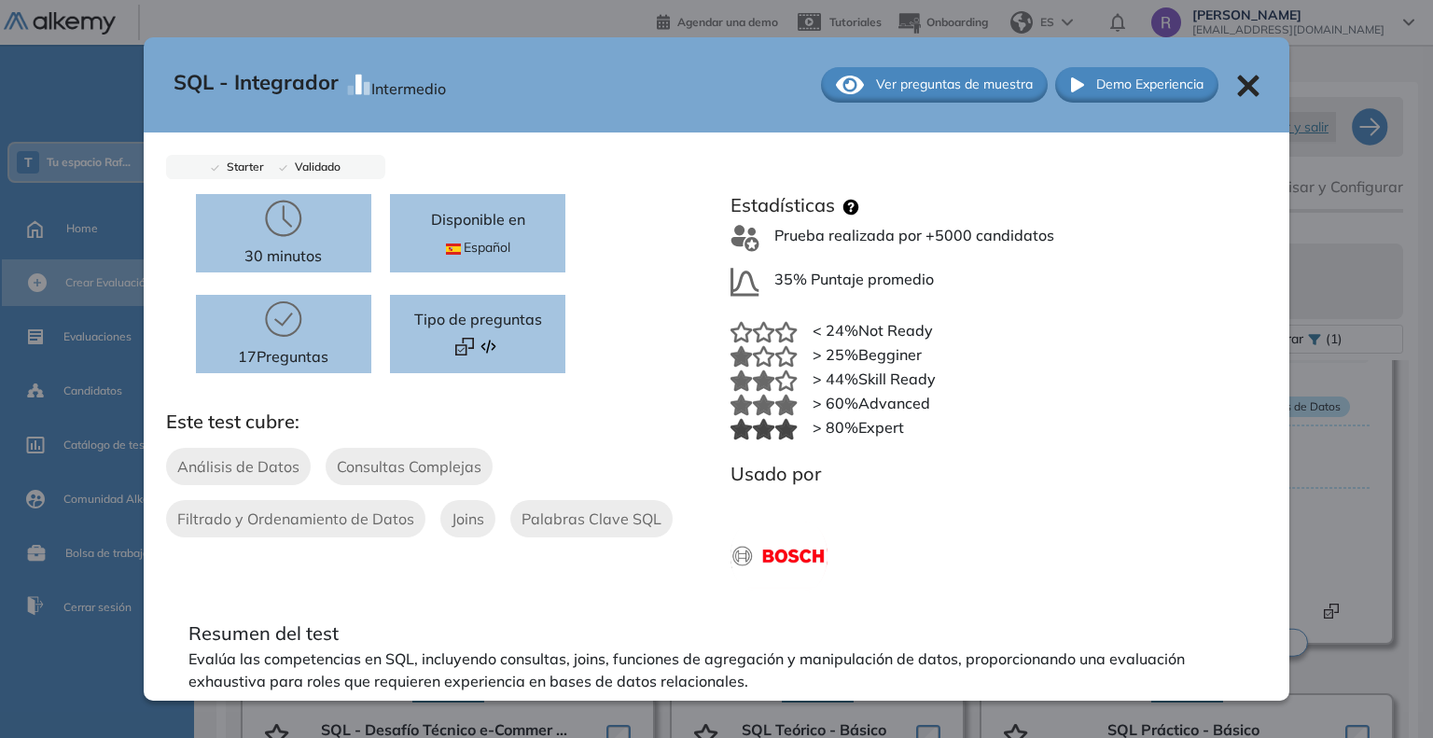
click at [935, 86] on span "Ver preguntas de muestra" at bounding box center [954, 85] width 157 height 20
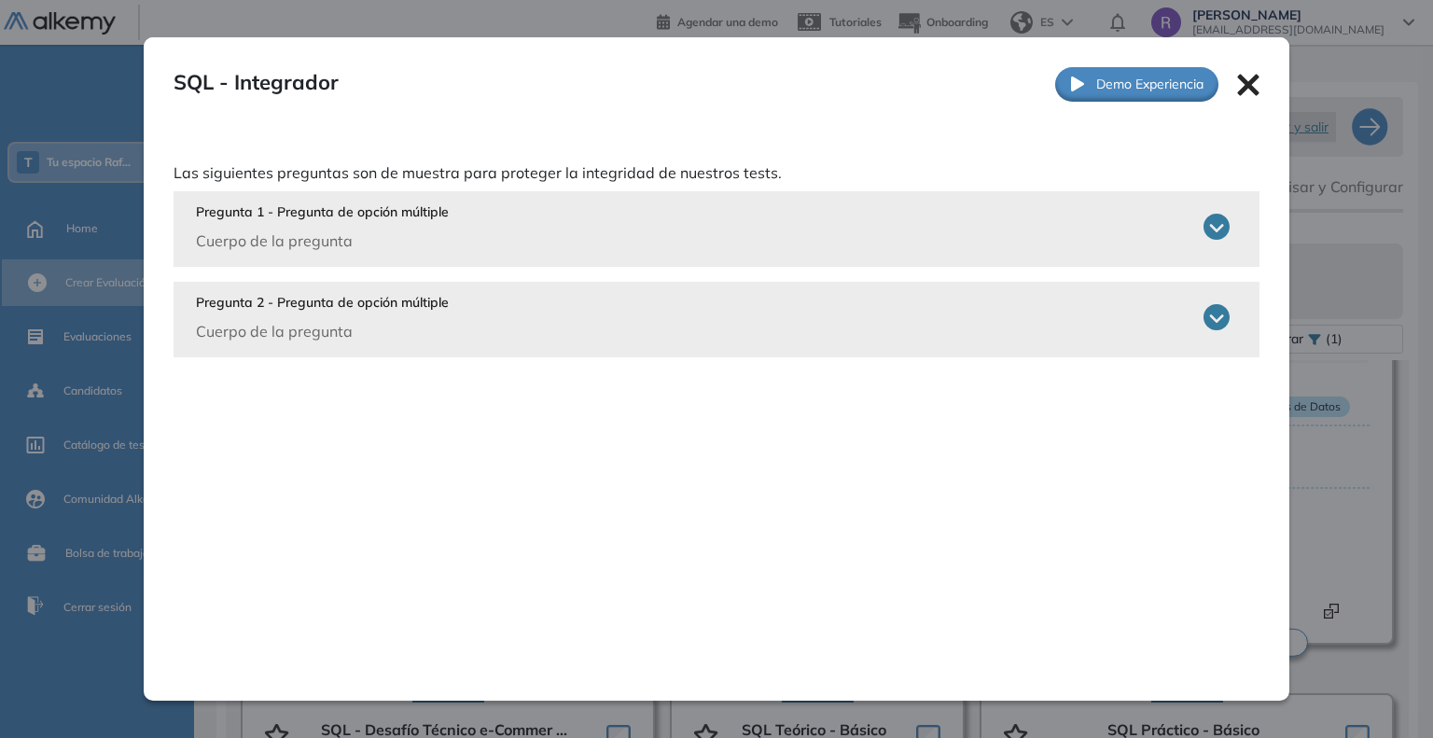
click at [1211, 224] on icon at bounding box center [1217, 227] width 26 height 26
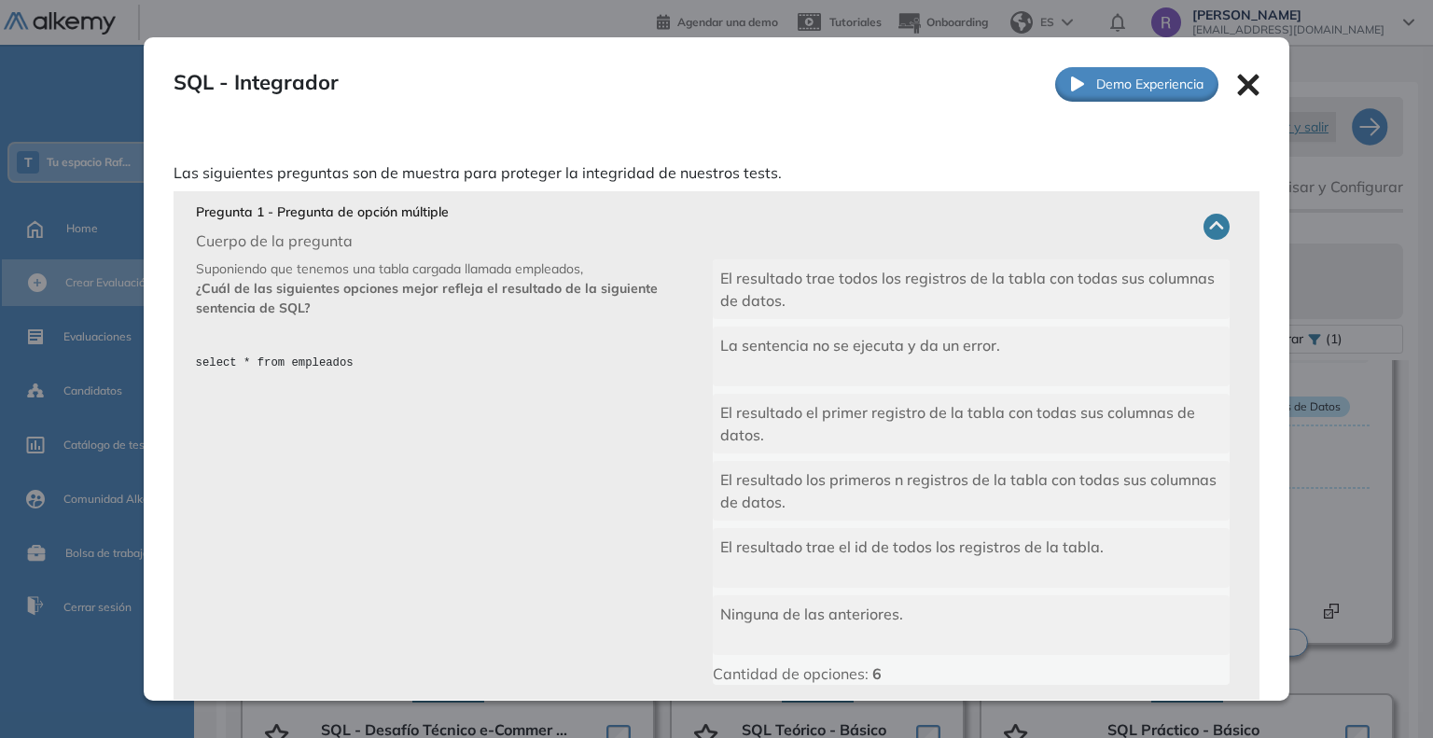
click at [1211, 224] on icon at bounding box center [1217, 227] width 26 height 26
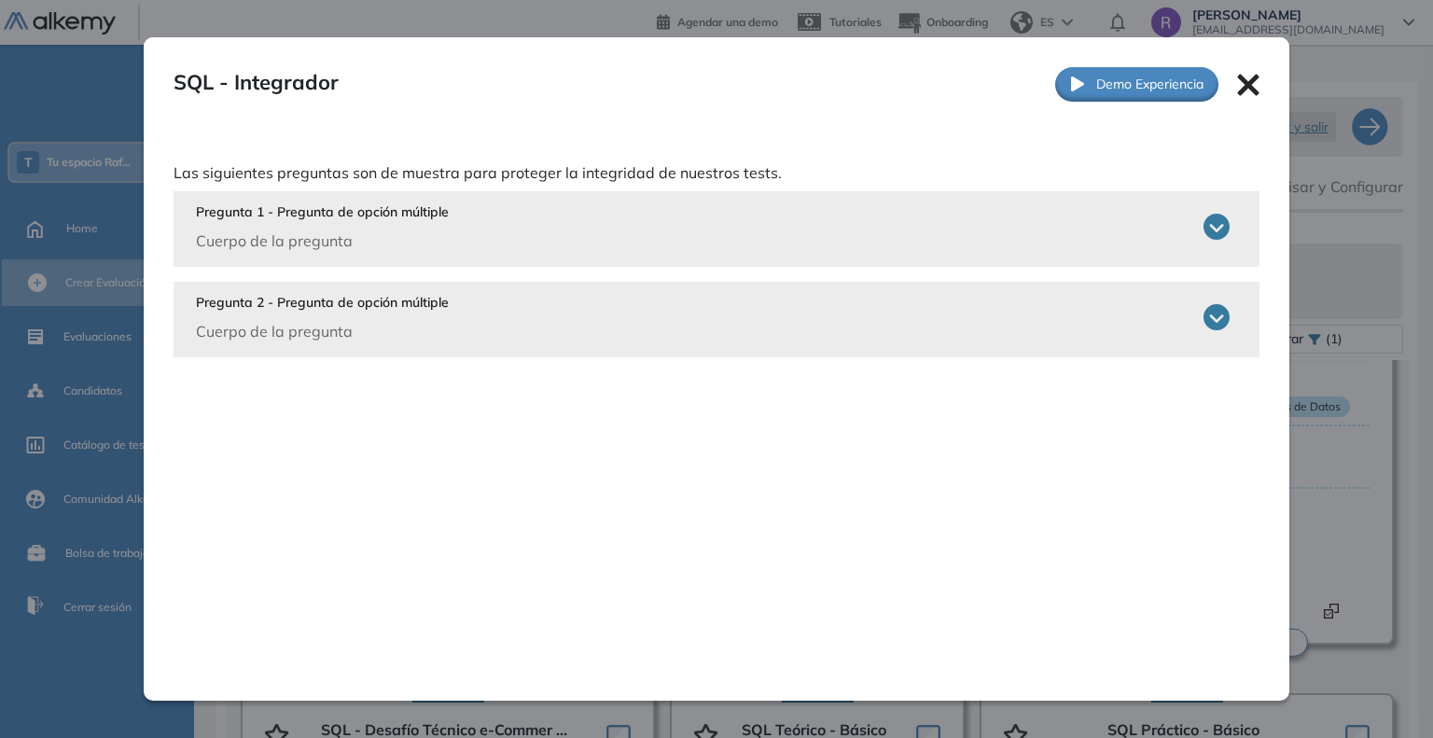
click at [1239, 87] on icon at bounding box center [1248, 84] width 21 height 21
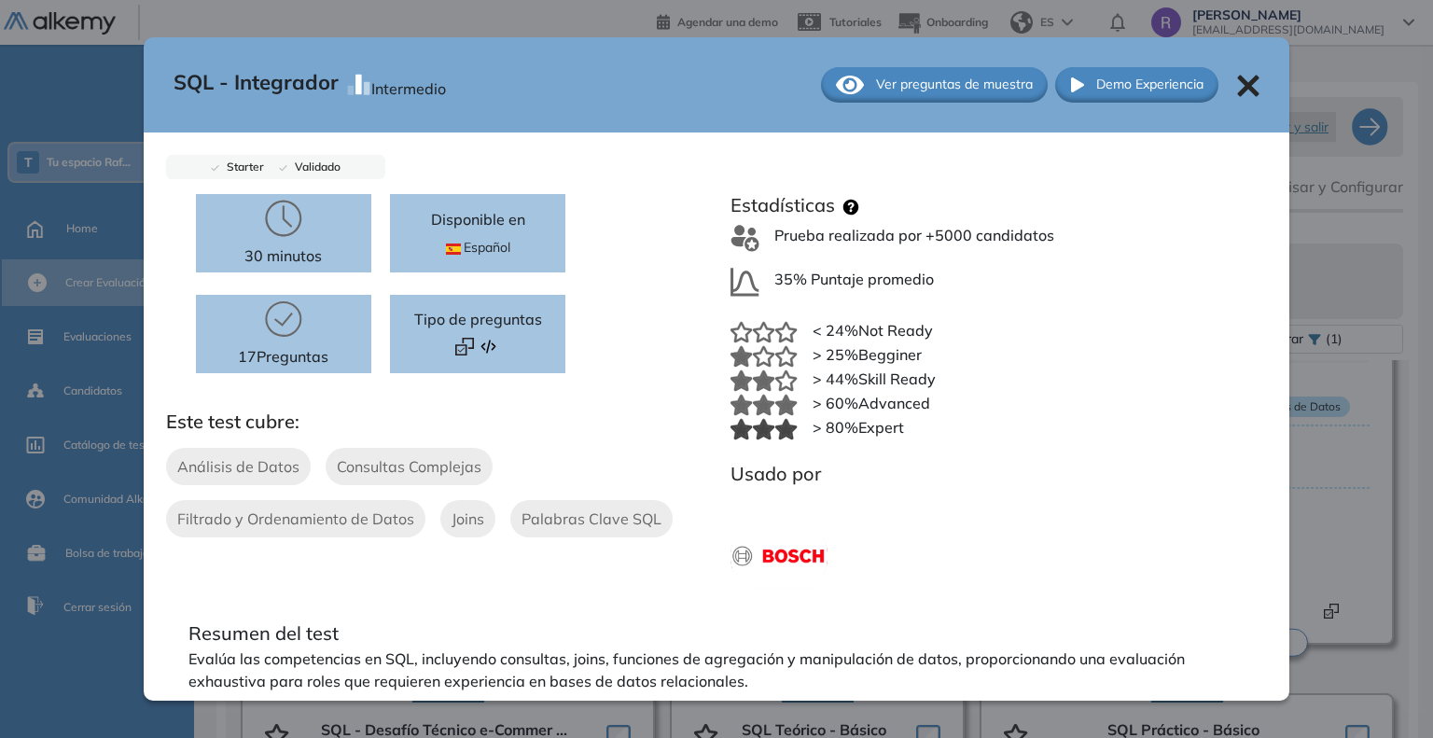
click at [1239, 86] on icon at bounding box center [1248, 86] width 22 height 22
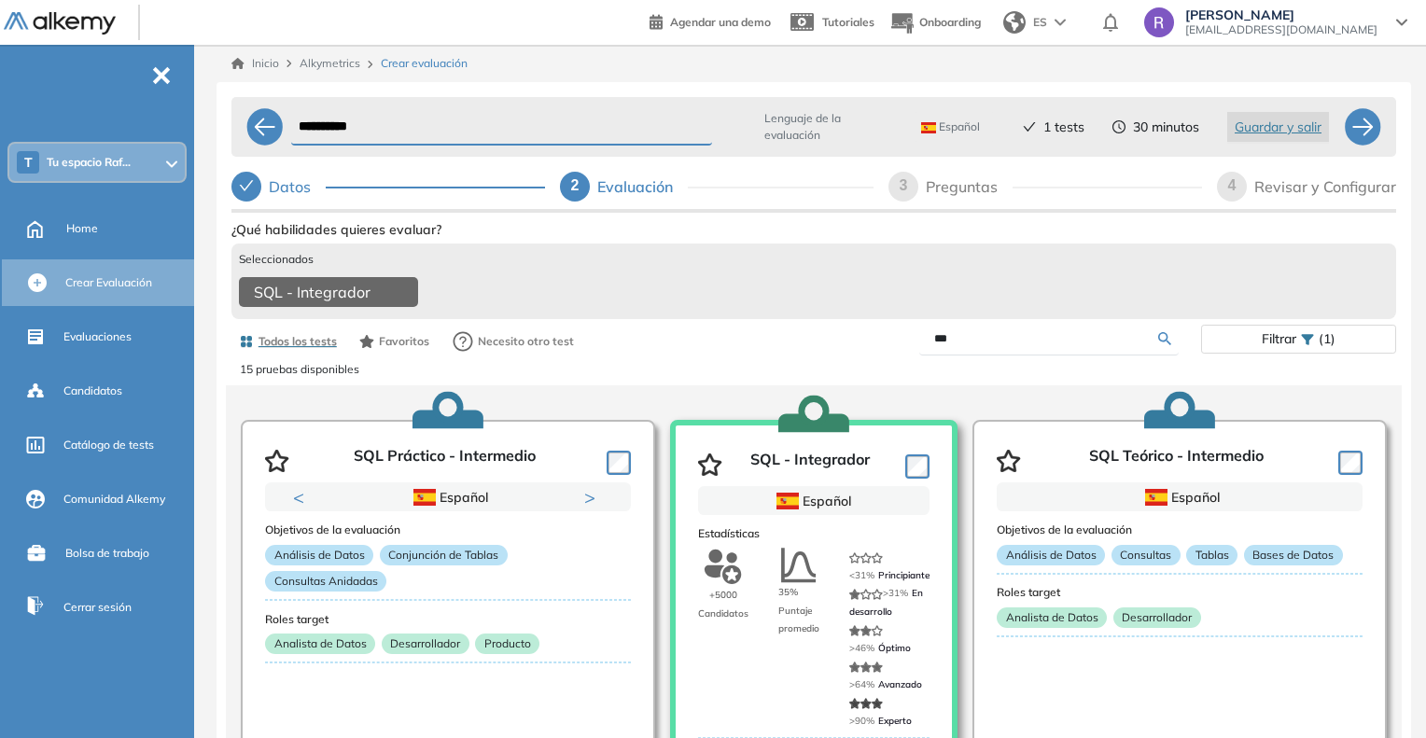
scroll to position [33, 0]
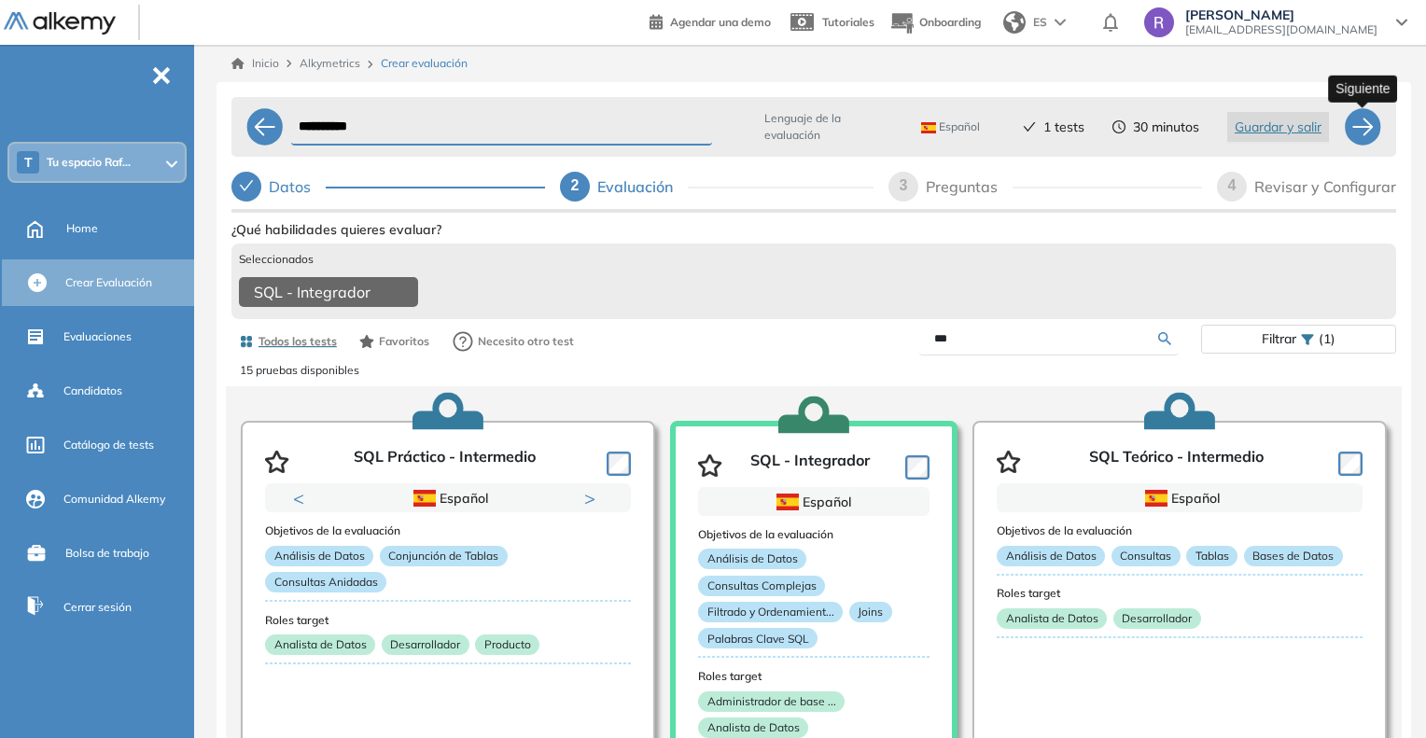
click at [1366, 140] on div at bounding box center [1362, 126] width 37 height 37
select select "*****"
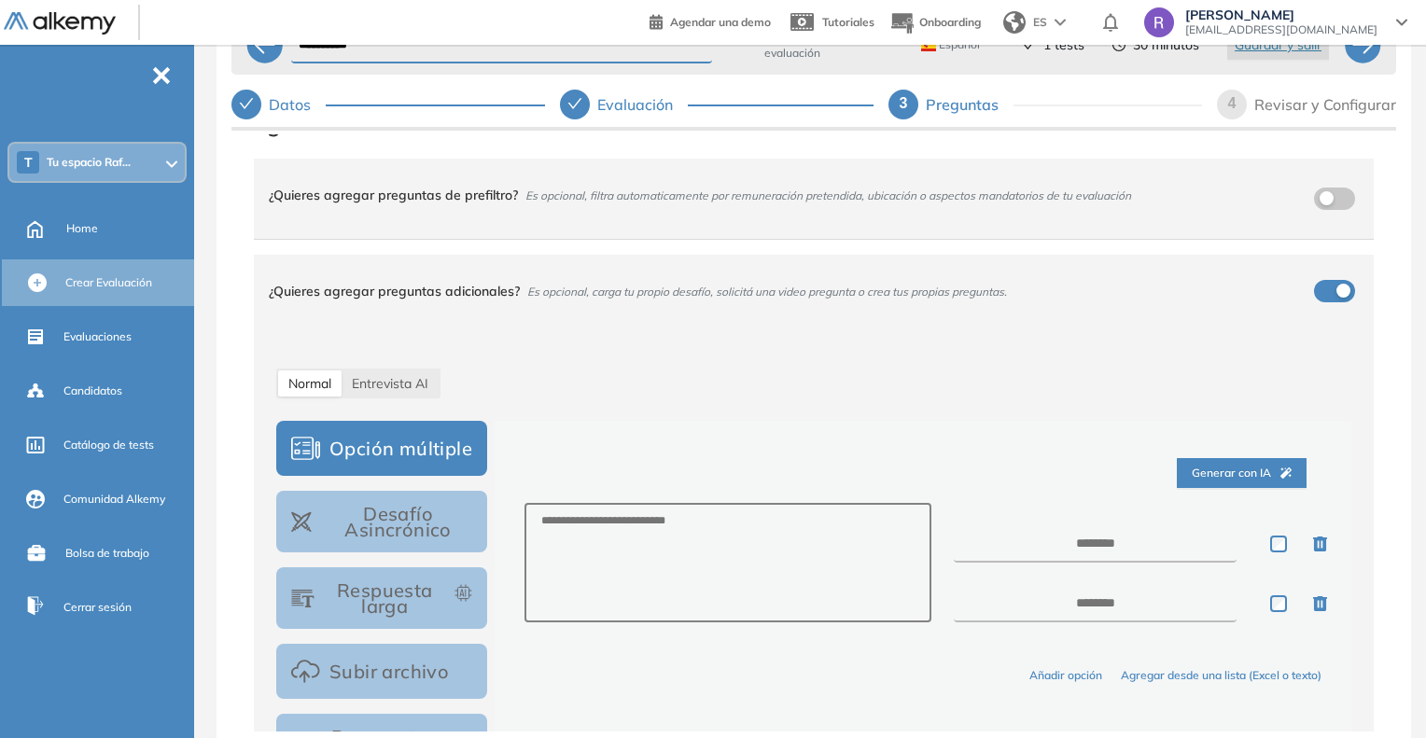
scroll to position [0, 0]
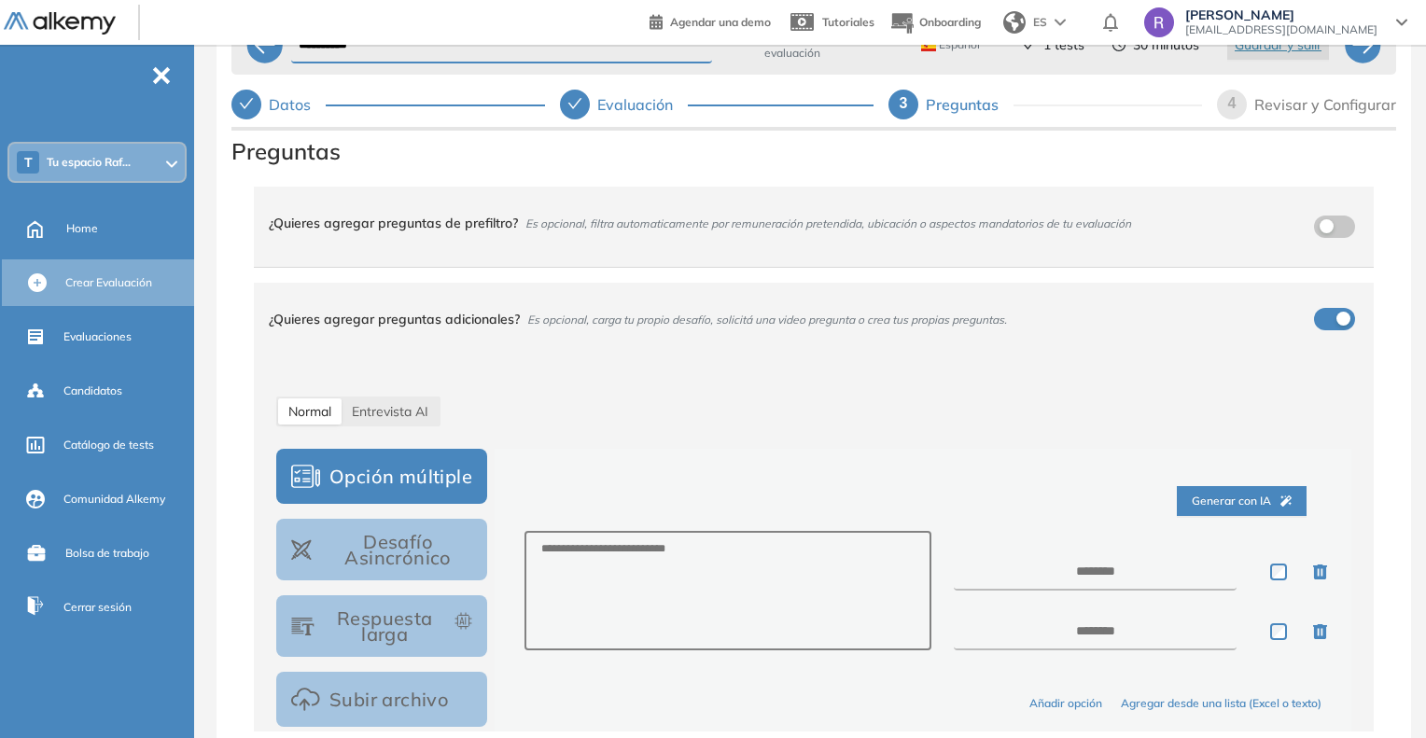
click at [577, 107] on icon "check" at bounding box center [574, 103] width 15 height 15
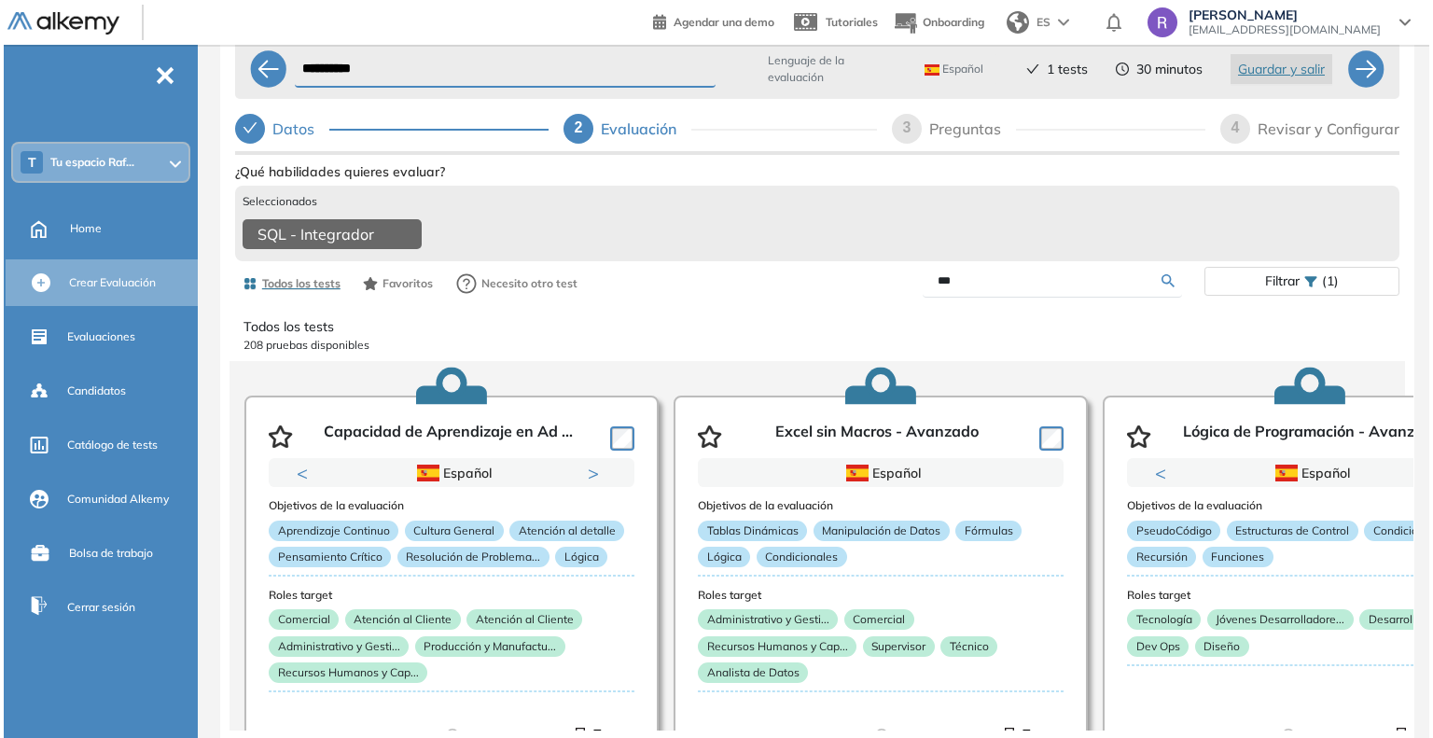
scroll to position [62, 0]
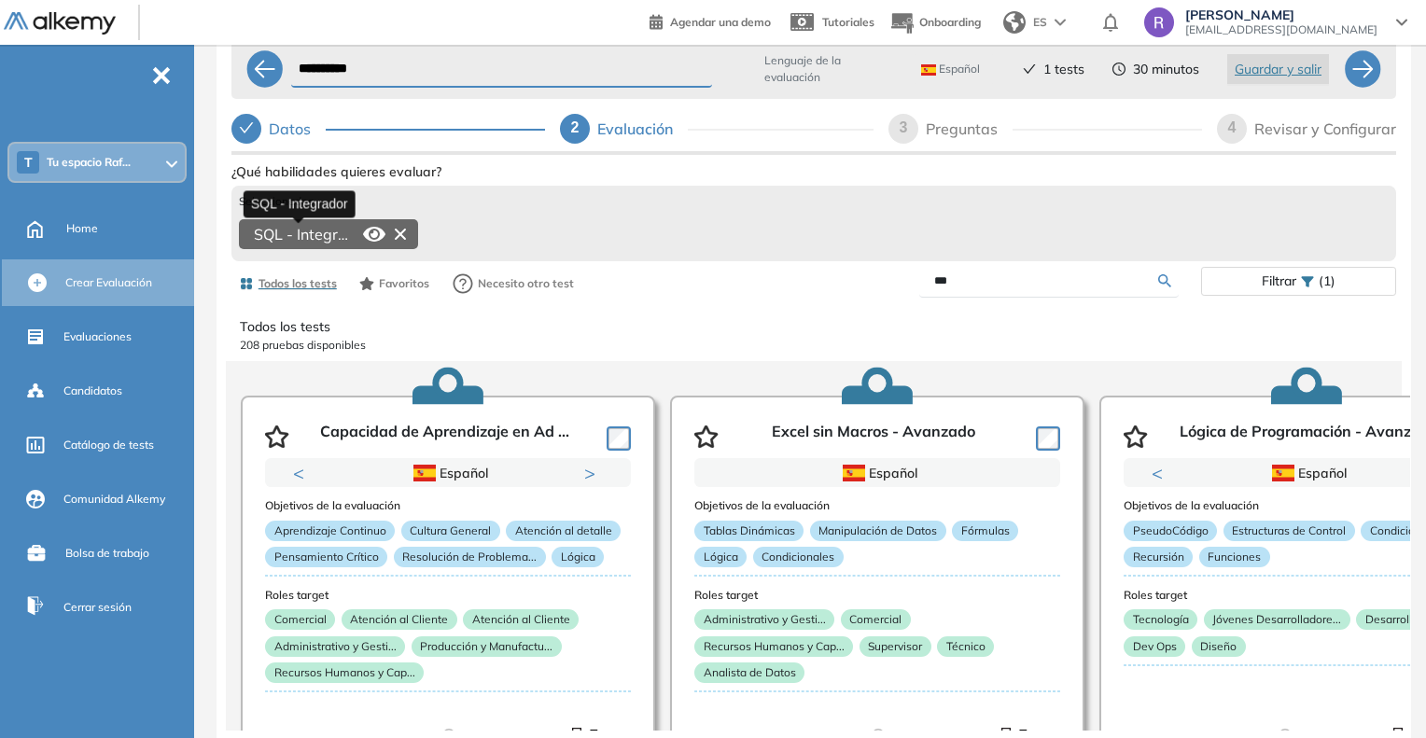
click at [312, 223] on span "SQL - Integrador" at bounding box center [305, 234] width 102 height 22
click at [369, 227] on icon at bounding box center [374, 234] width 22 height 15
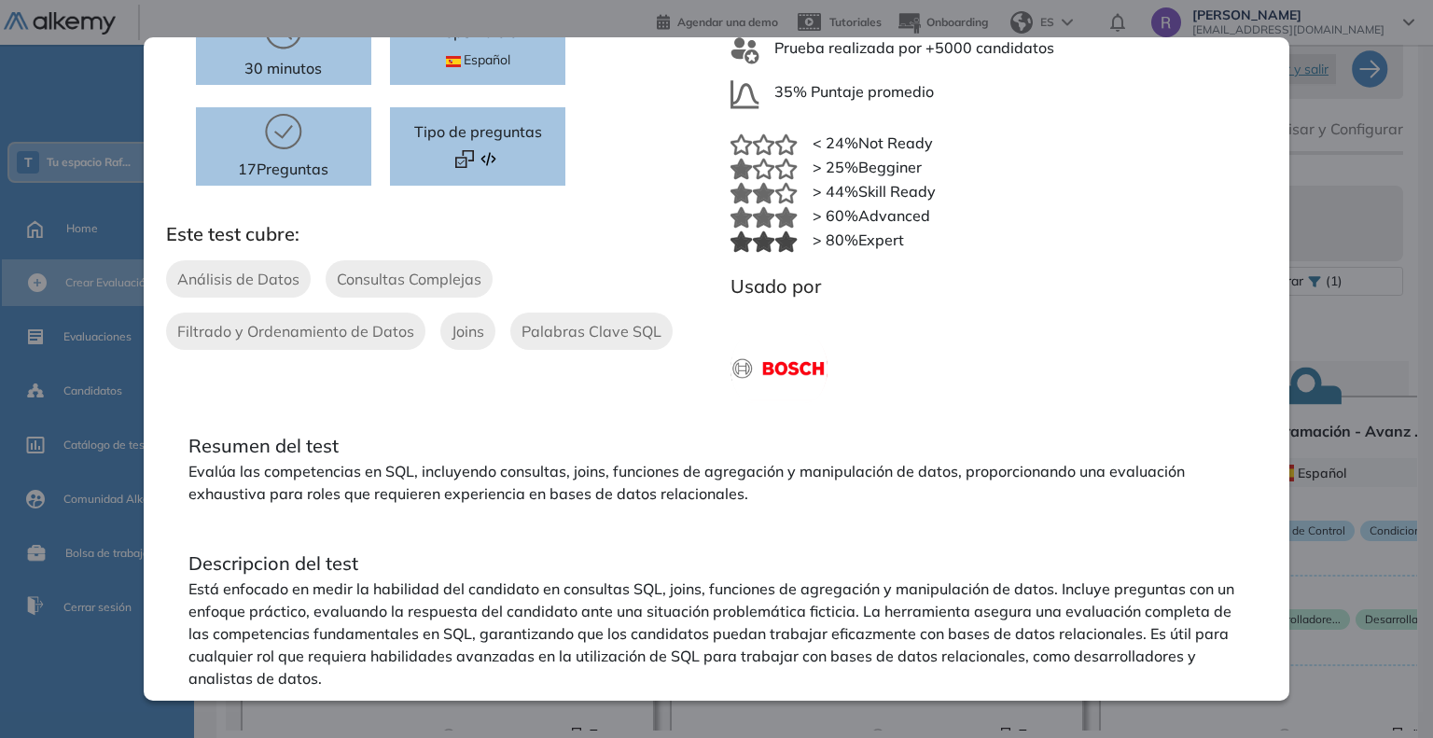
scroll to position [187, 0]
click at [244, 272] on span "Análisis de Datos" at bounding box center [238, 280] width 122 height 22
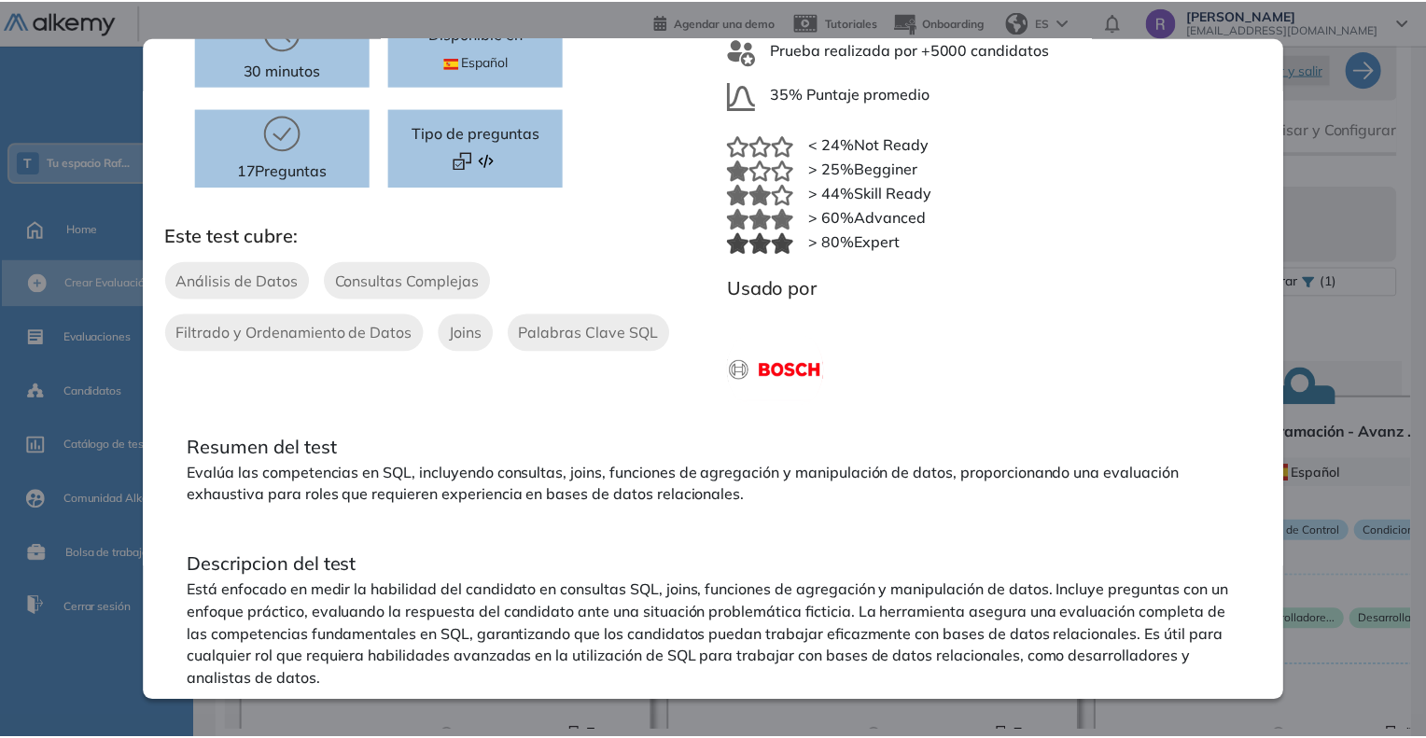
scroll to position [0, 0]
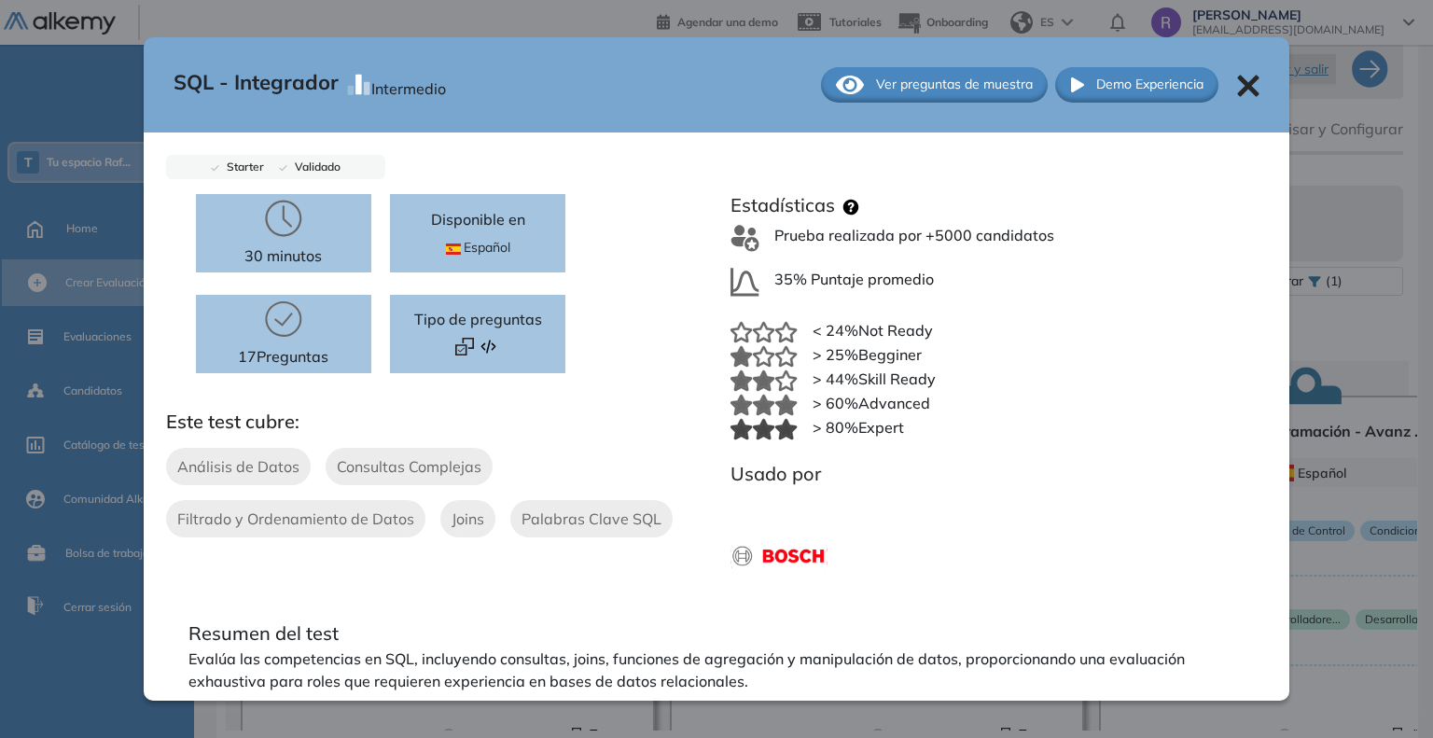
click at [1237, 75] on icon at bounding box center [1248, 86] width 22 height 22
